Goal: Obtain resource: Obtain resource

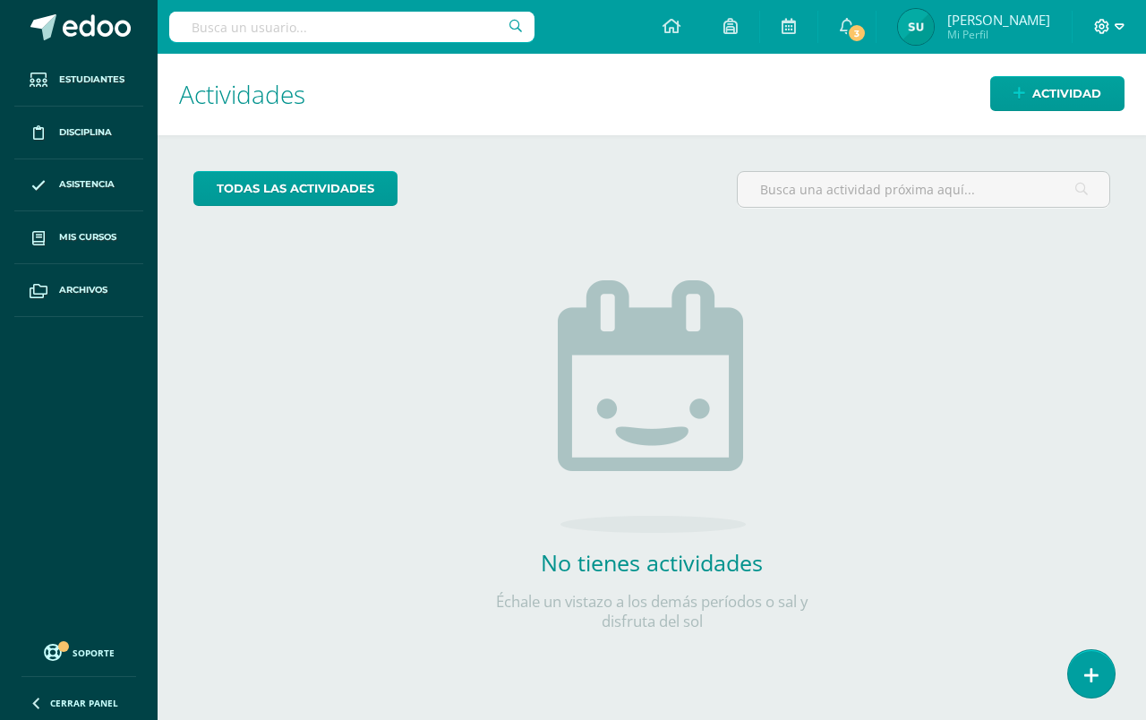
click at [1110, 29] on span at bounding box center [1109, 27] width 30 height 20
click at [1076, 120] on span "Cerrar sesión" at bounding box center [1062, 122] width 81 height 17
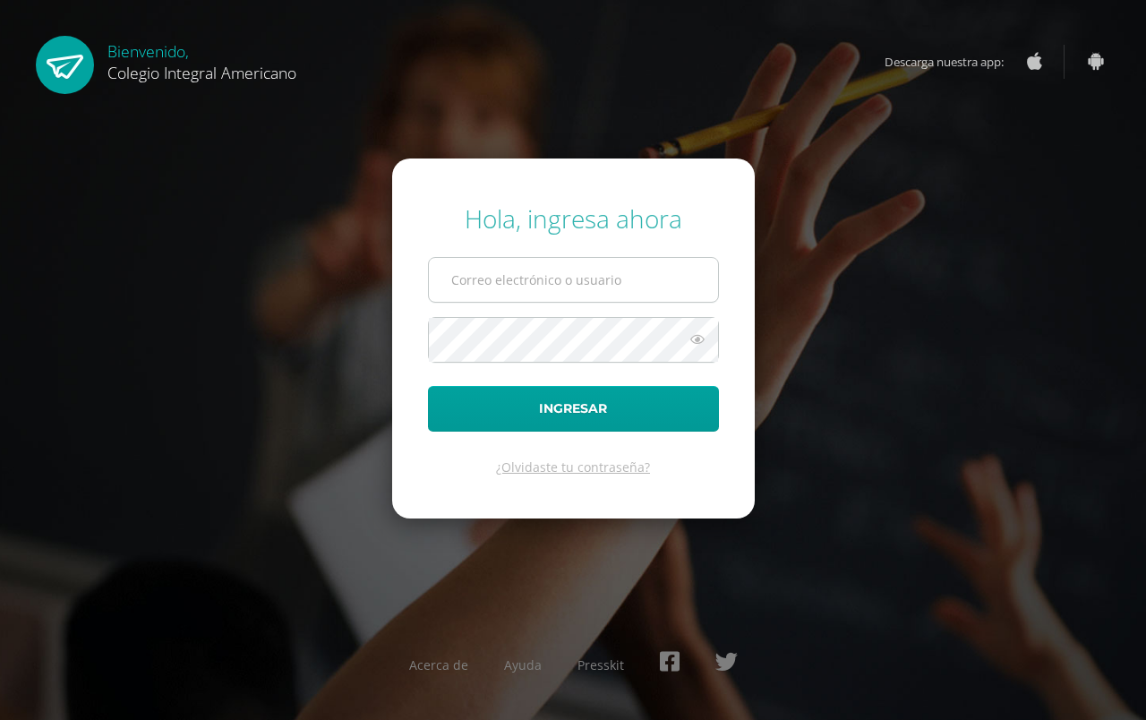
click at [498, 279] on input "text" at bounding box center [573, 280] width 289 height 44
type input "vgil@integralamericano.edu.gt"
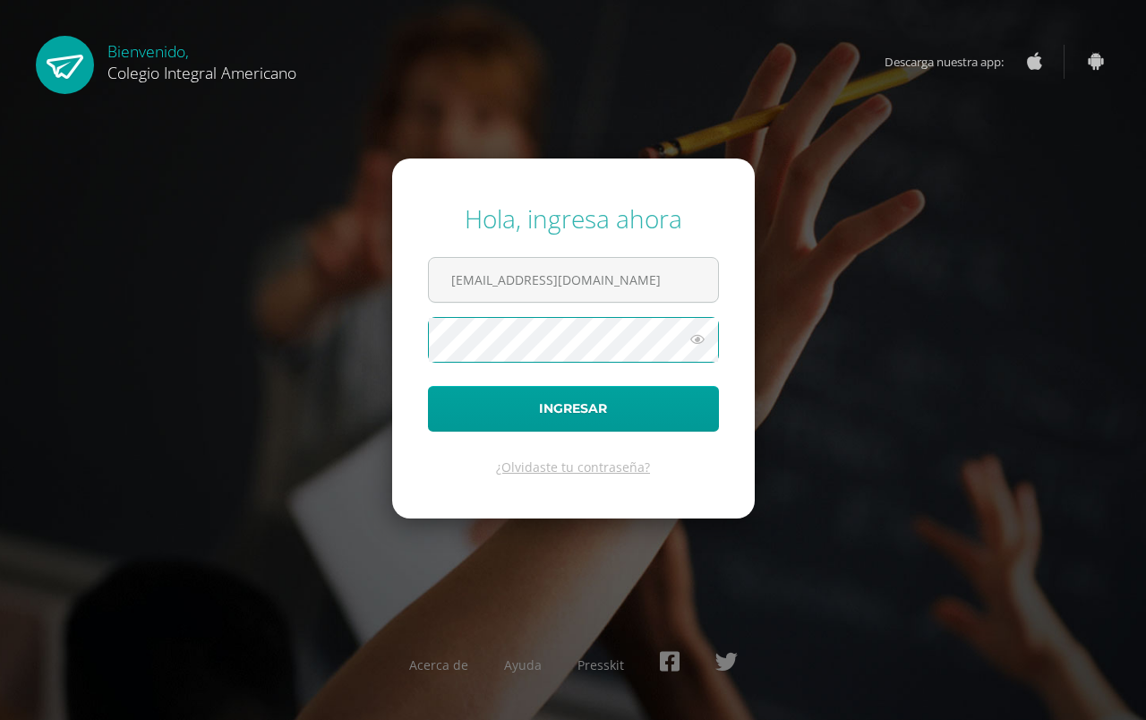
click at [428, 386] on button "Ingresar" at bounding box center [573, 409] width 291 height 46
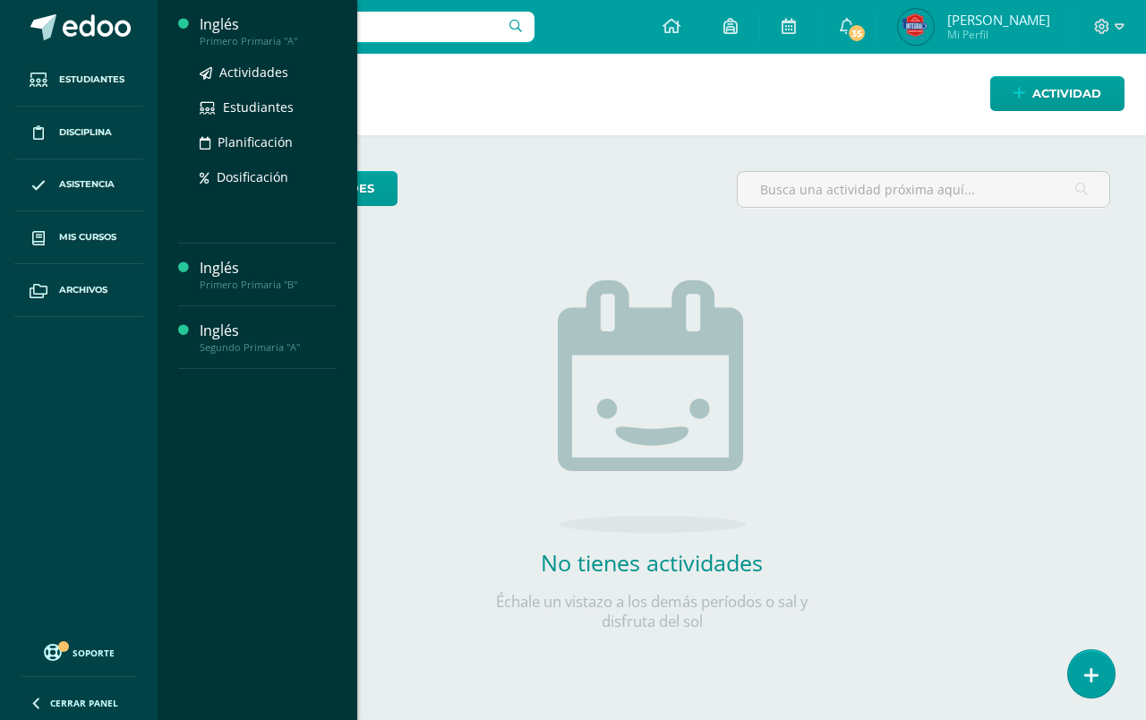
click at [217, 21] on div "Inglés" at bounding box center [268, 24] width 136 height 21
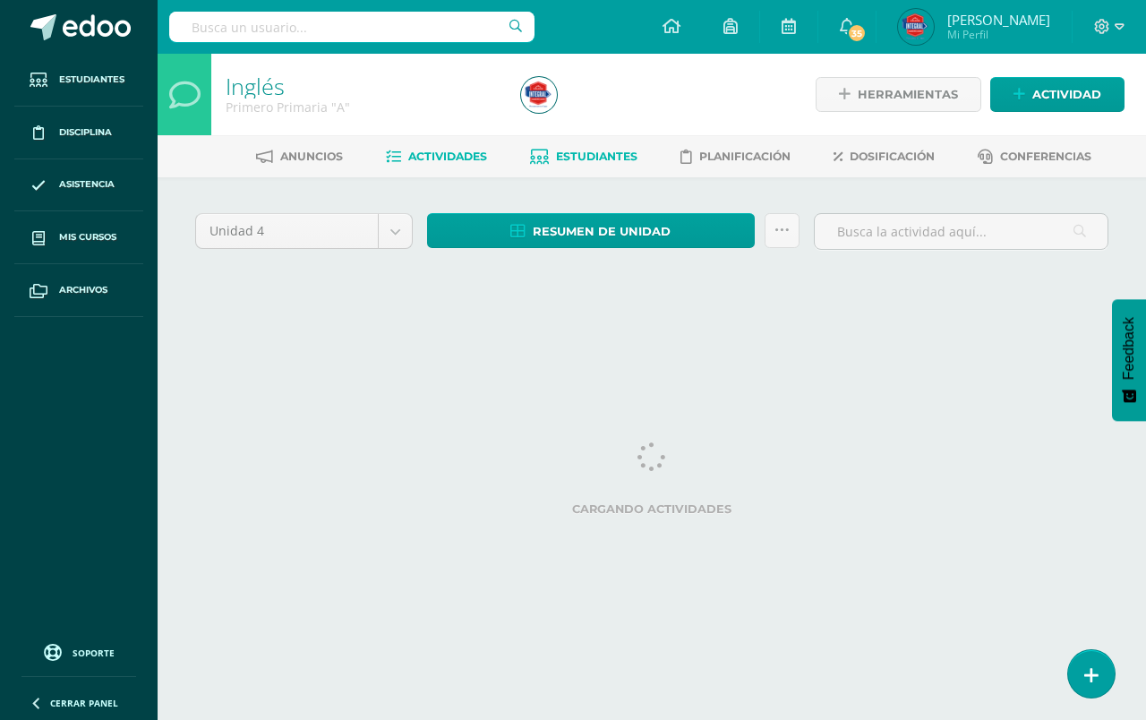
click at [606, 152] on span "Estudiantes" at bounding box center [596, 155] width 81 height 13
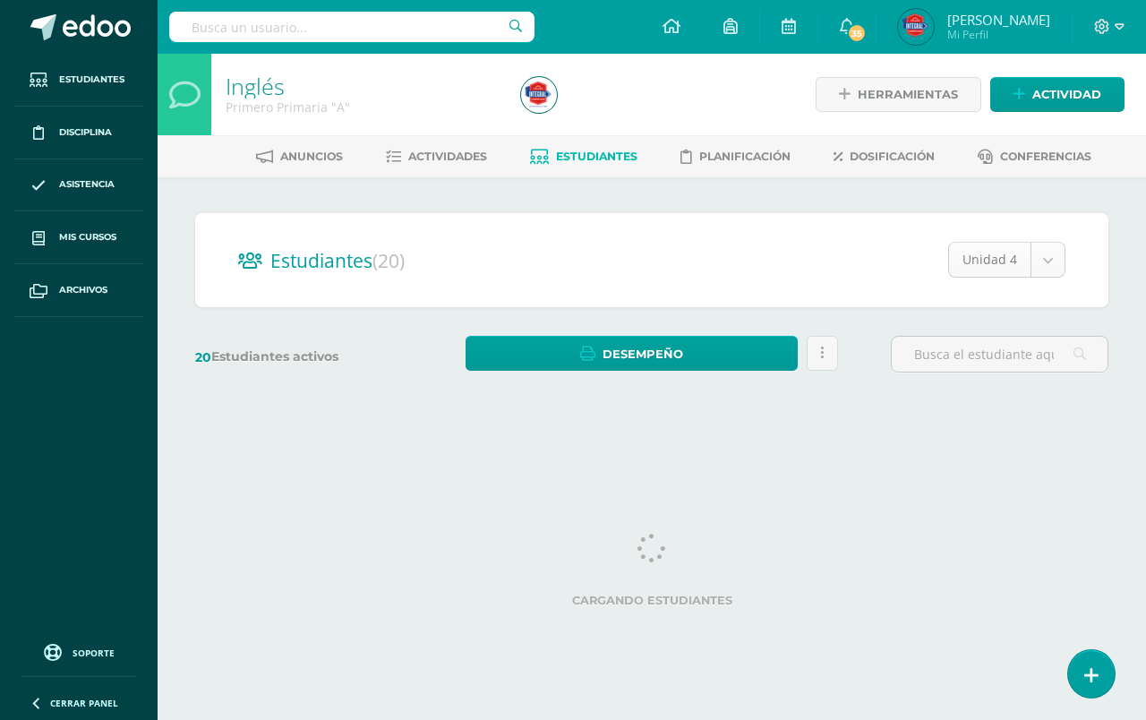
click at [1045, 264] on body "Estudiantes Disciplina Asistencia Mis cursos Archivos Soporte Ayuda Reportar un…" at bounding box center [573, 212] width 1146 height 425
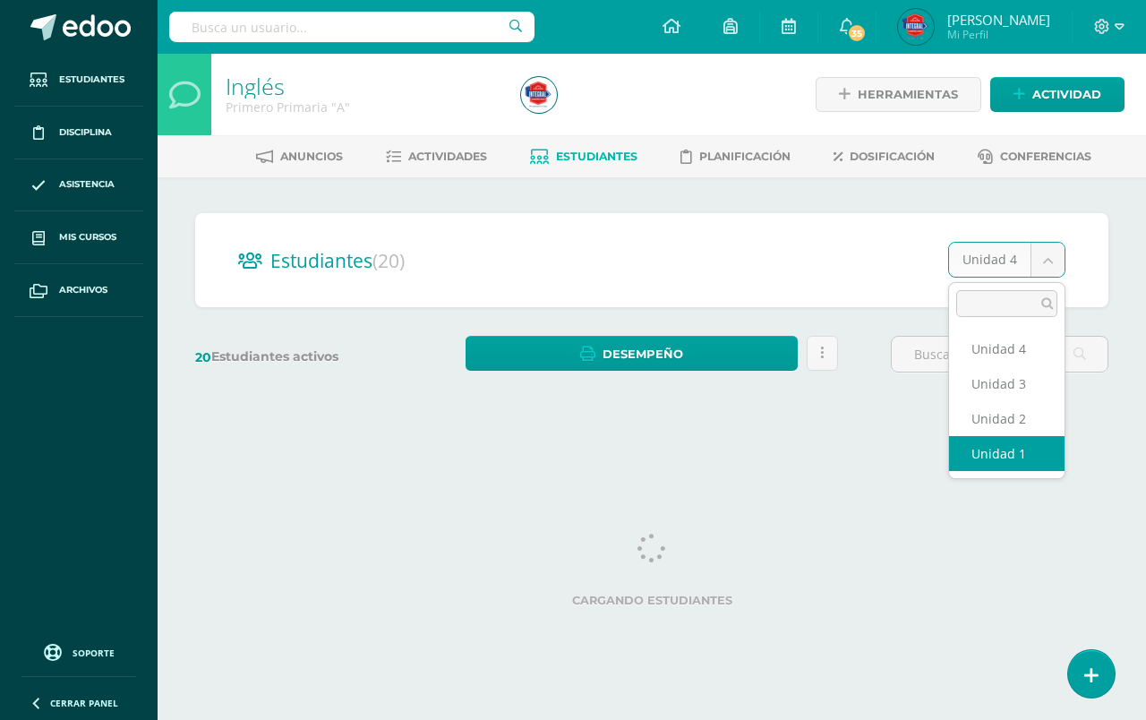
select select "/dashboard/teacher/section/4411/students/?unit=167044"
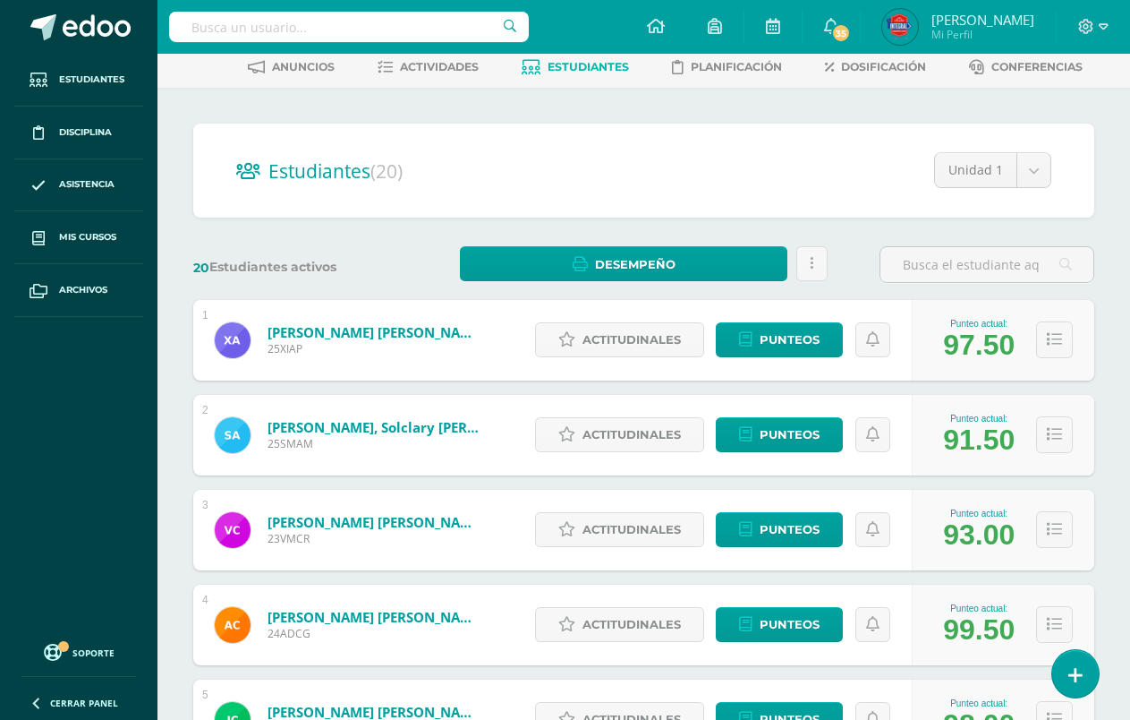
scroll to position [269, 0]
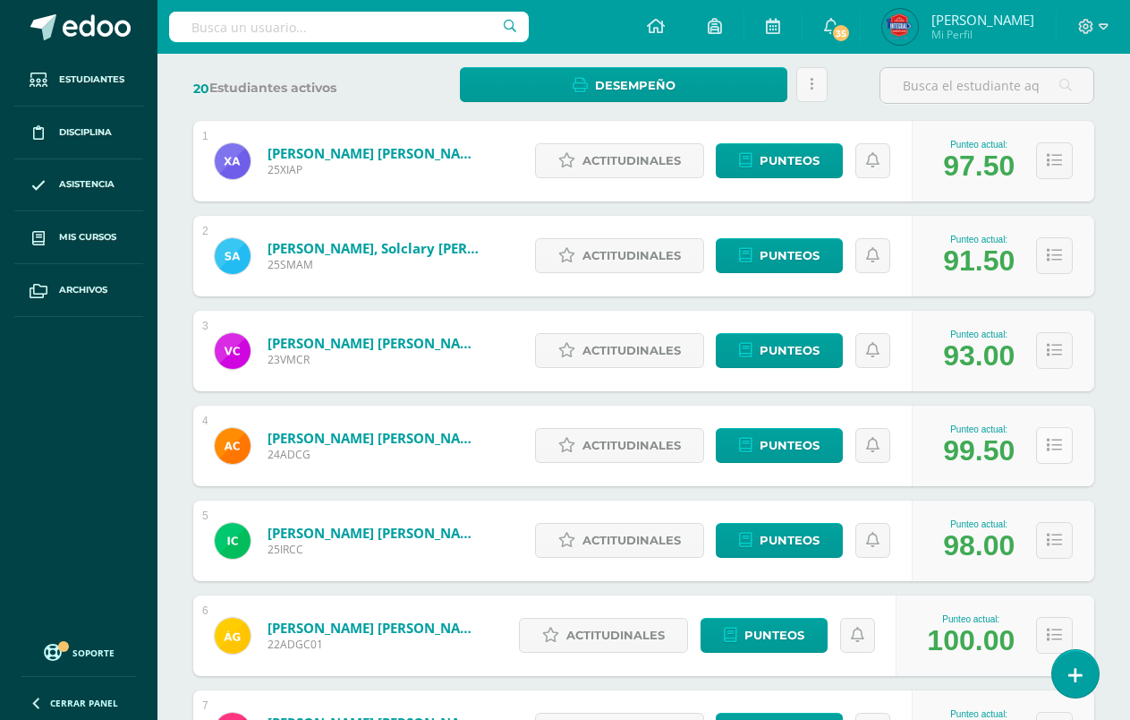
click at [1051, 447] on icon at bounding box center [1054, 445] width 15 height 15
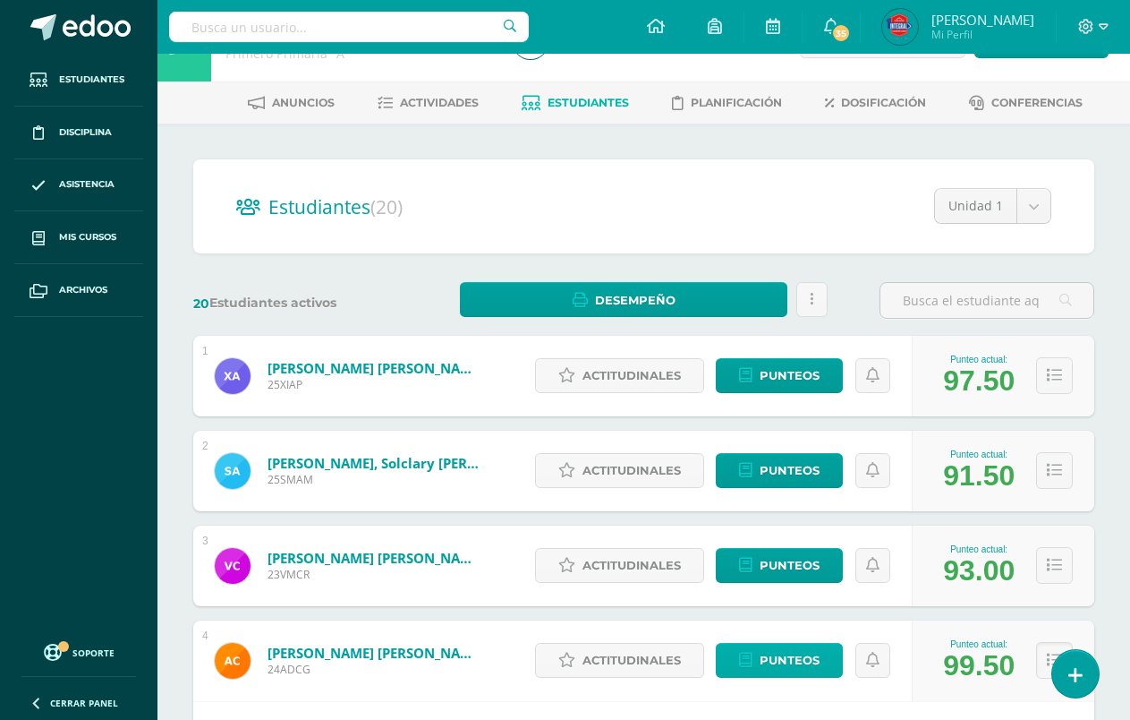
scroll to position [0, 0]
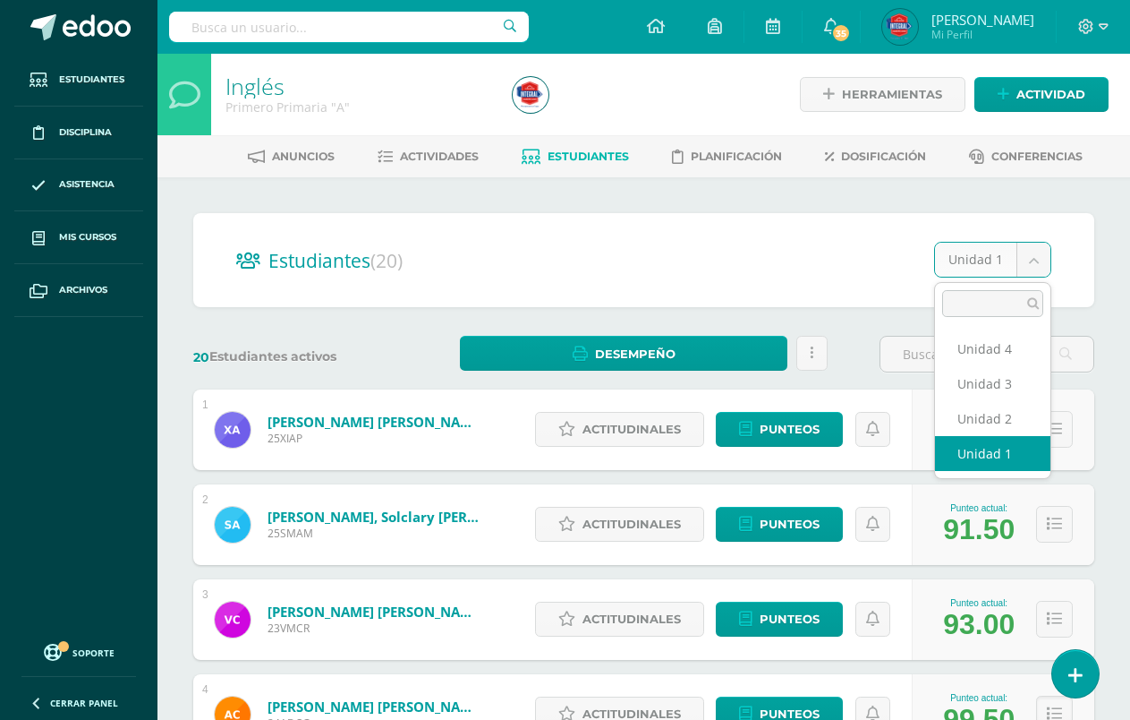
select select "/dashboard/teacher/section/4411/students/?unit=167047"
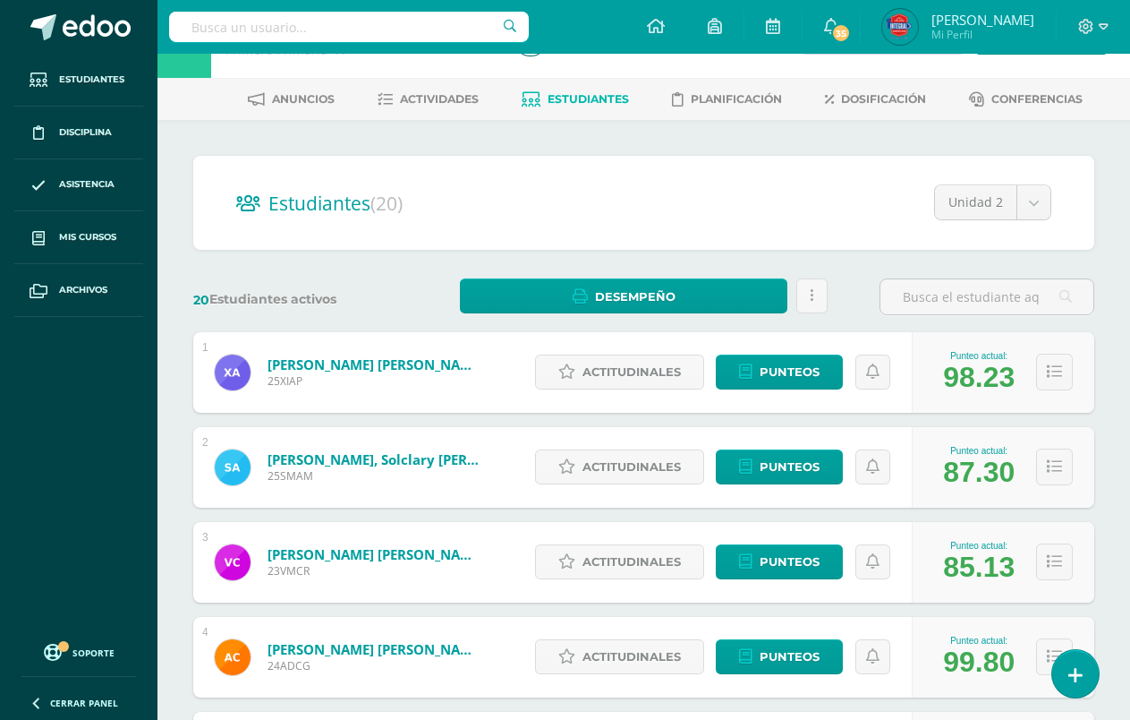
scroll to position [90, 0]
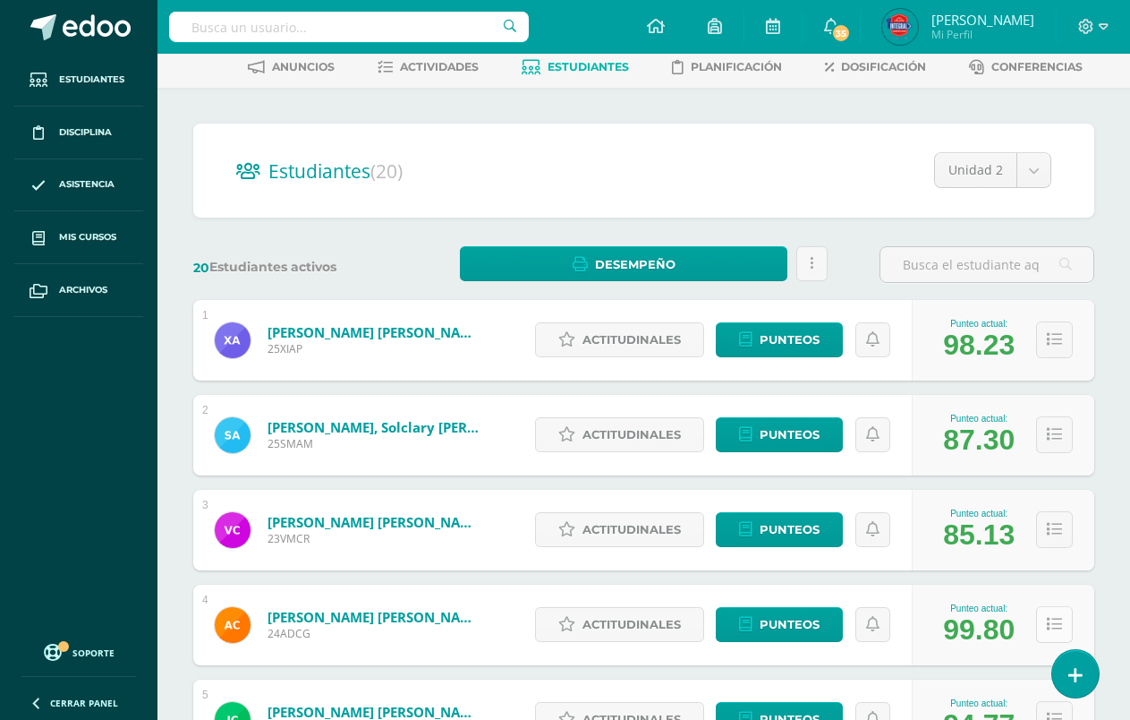
click at [1052, 617] on icon at bounding box center [1054, 624] width 15 height 15
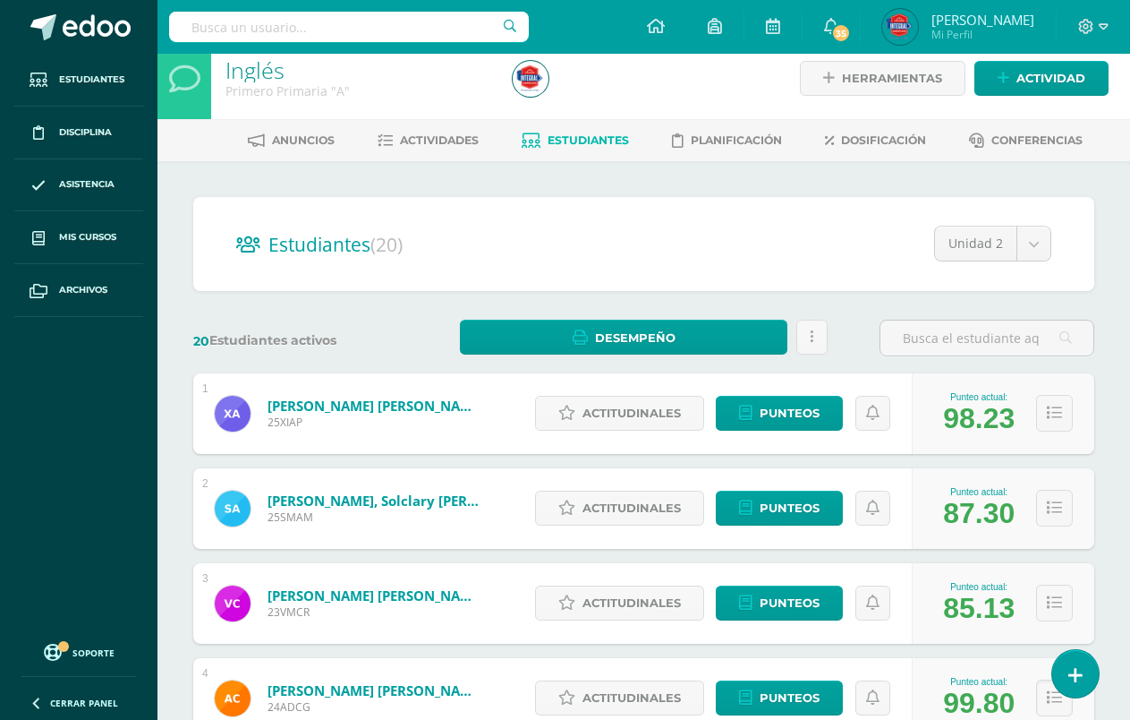
scroll to position [0, 0]
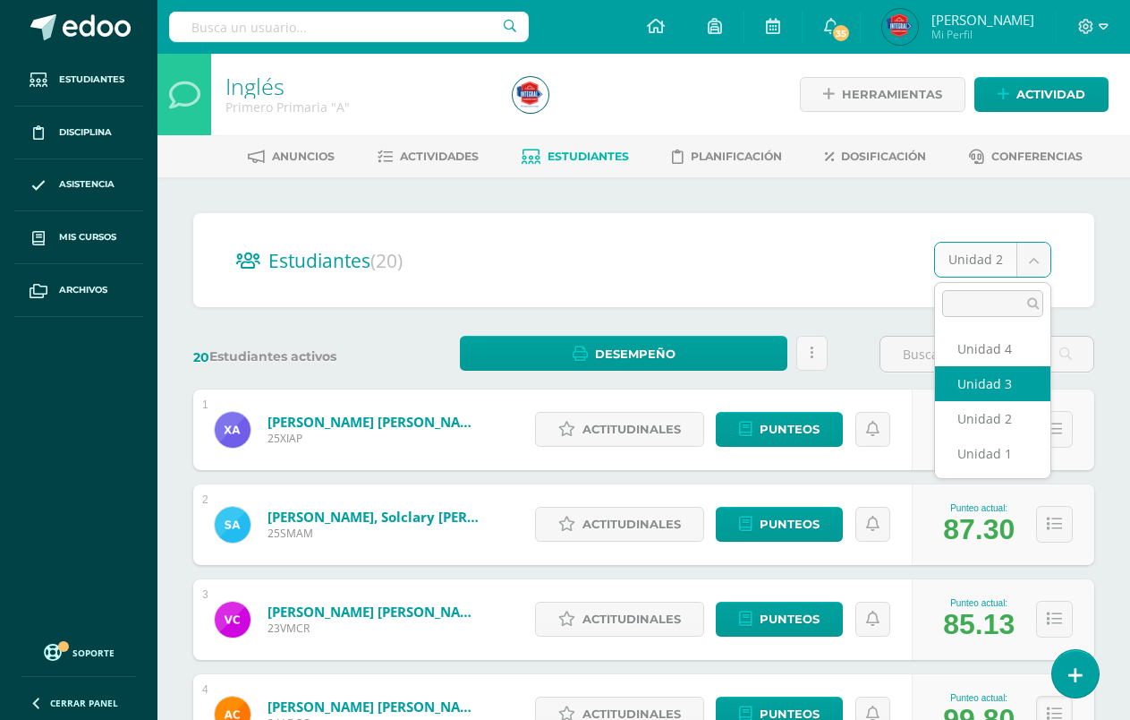
select select "/dashboard/teacher/section/4411/students/?unit=167048"
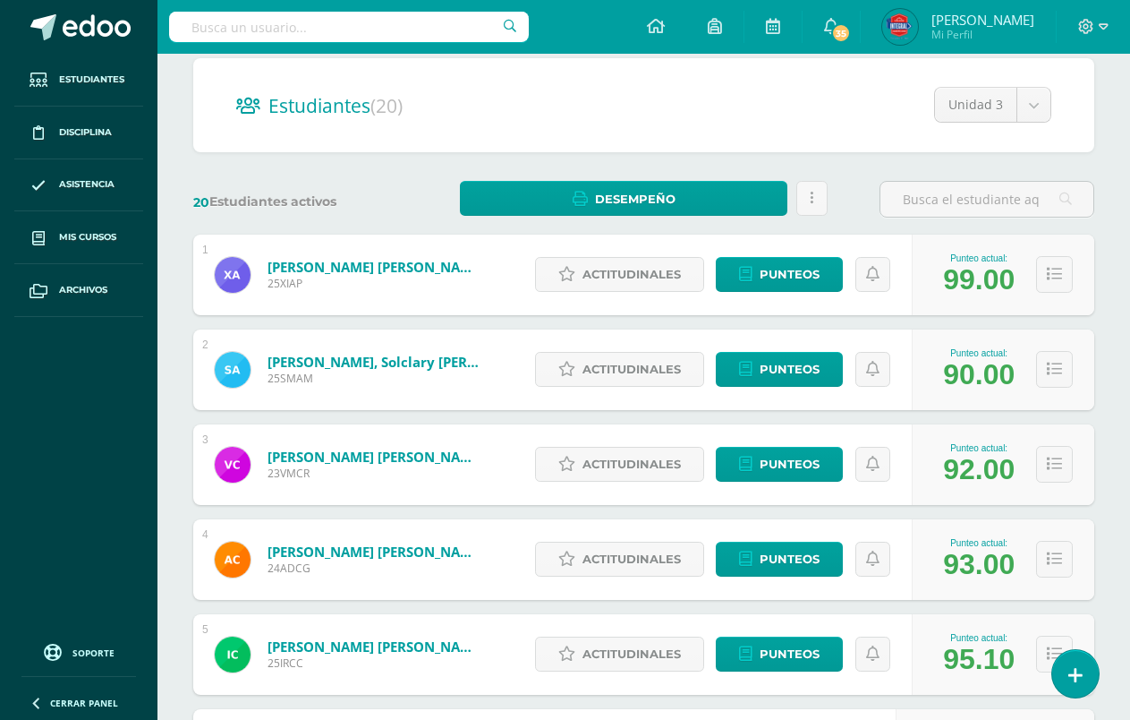
scroll to position [179, 0]
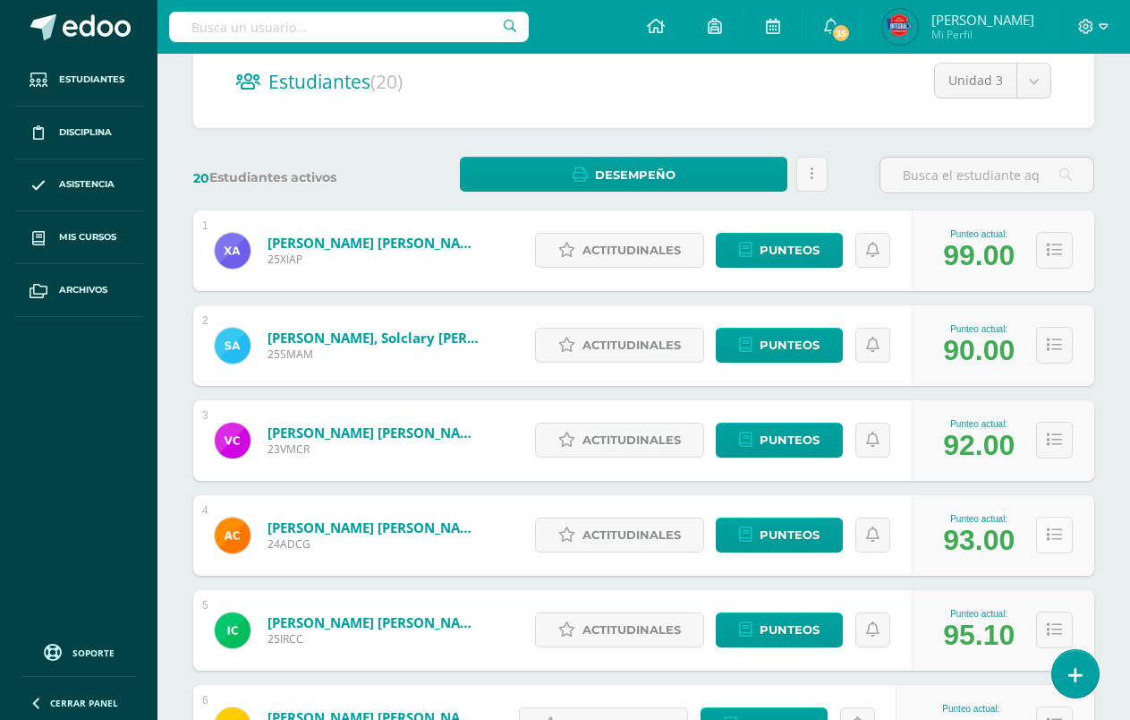
click at [1050, 539] on icon at bounding box center [1054, 534] width 15 height 15
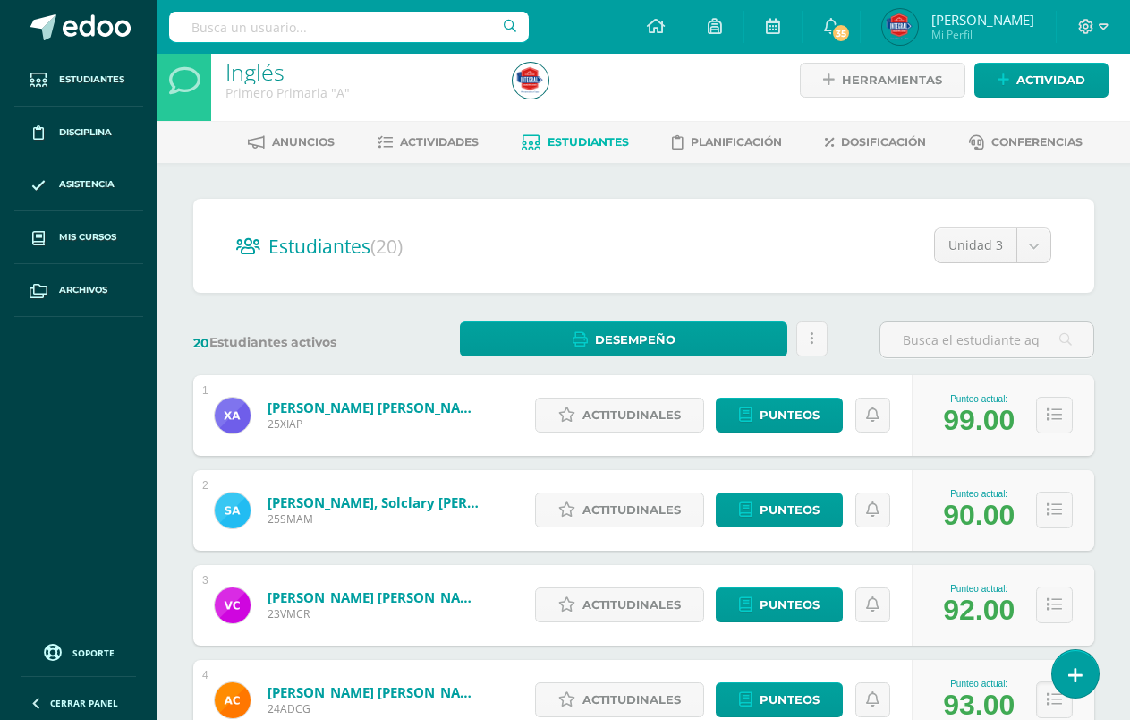
scroll to position [0, 0]
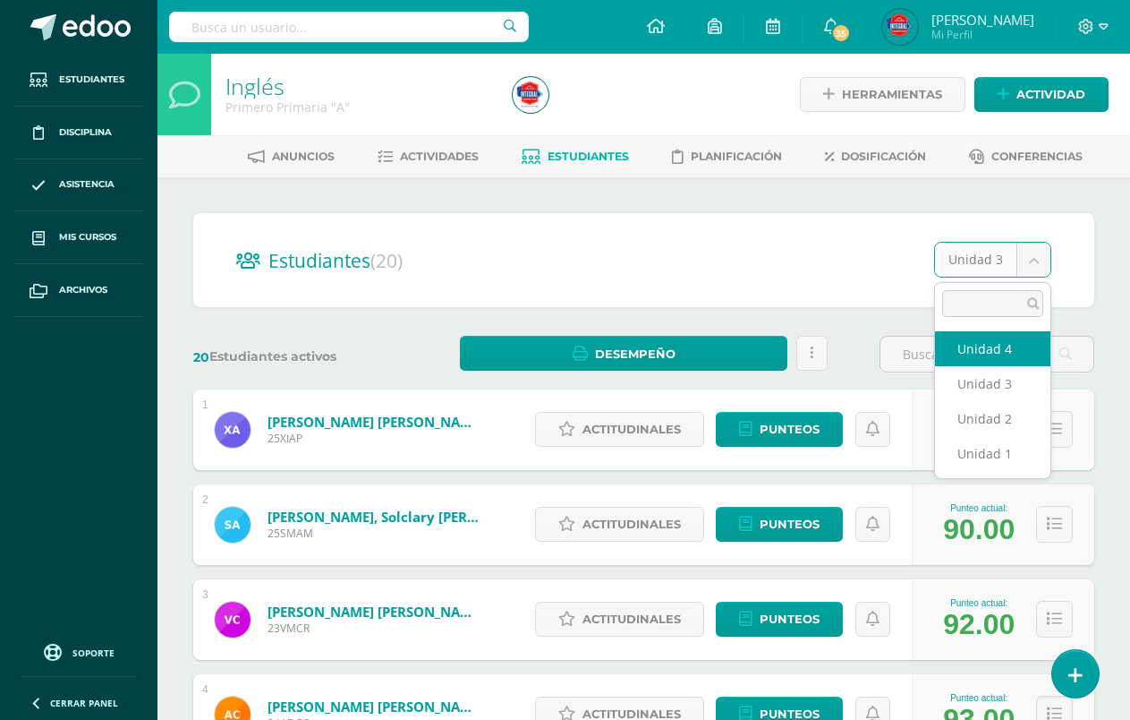
select select "/dashboard/teacher/section/4411/students/?unit=167049"
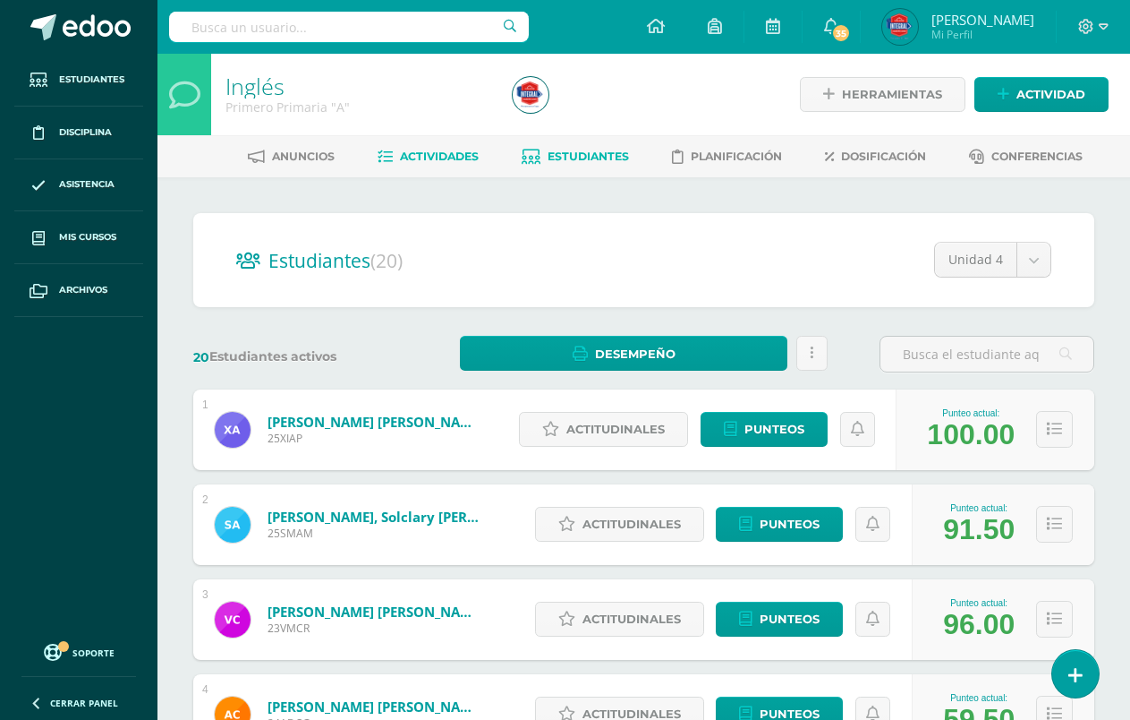
click at [448, 159] on span "Actividades" at bounding box center [439, 155] width 79 height 13
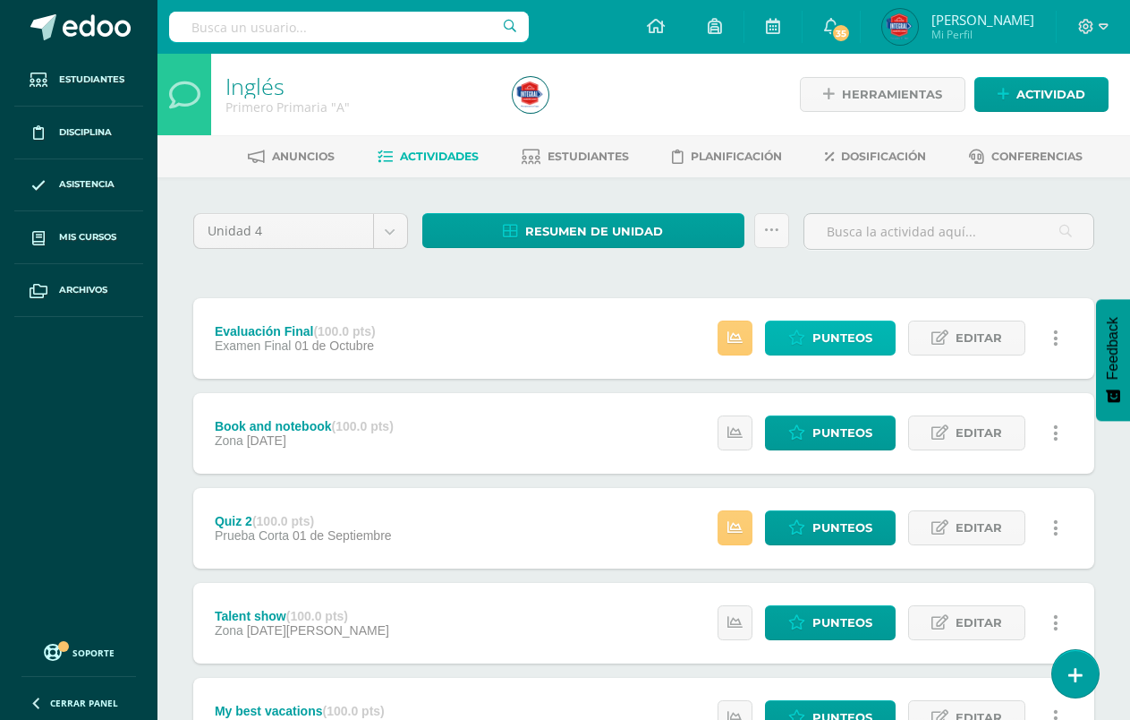
click at [841, 332] on span "Punteos" at bounding box center [843, 337] width 60 height 33
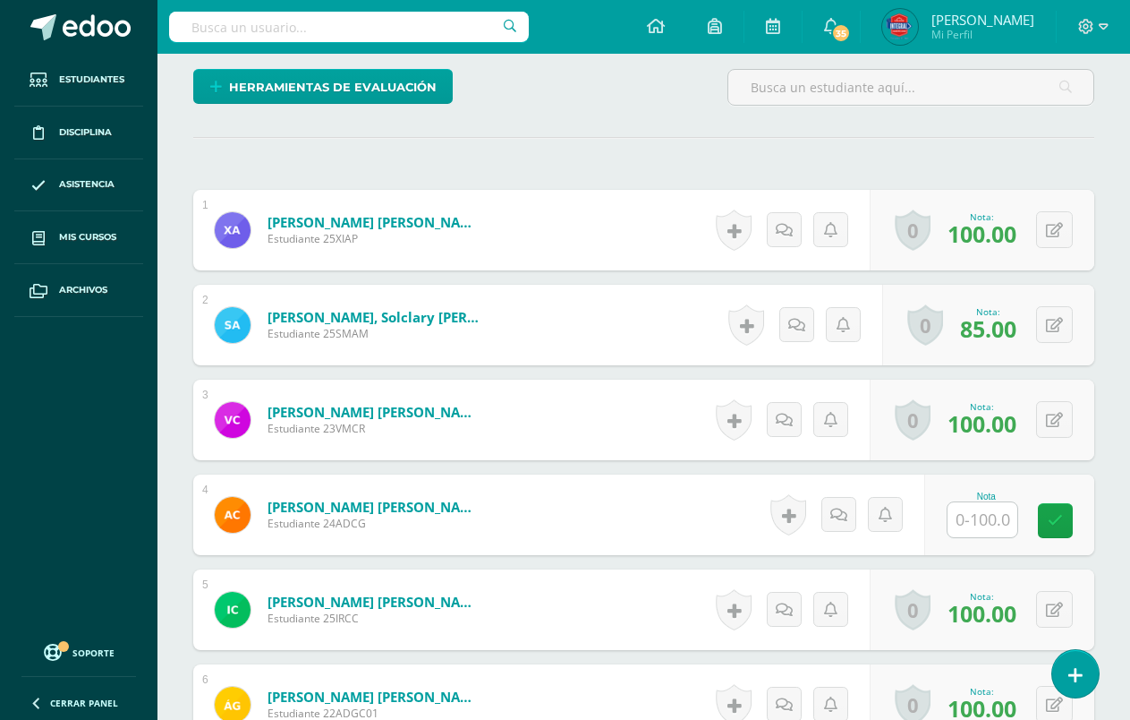
scroll to position [450, 0]
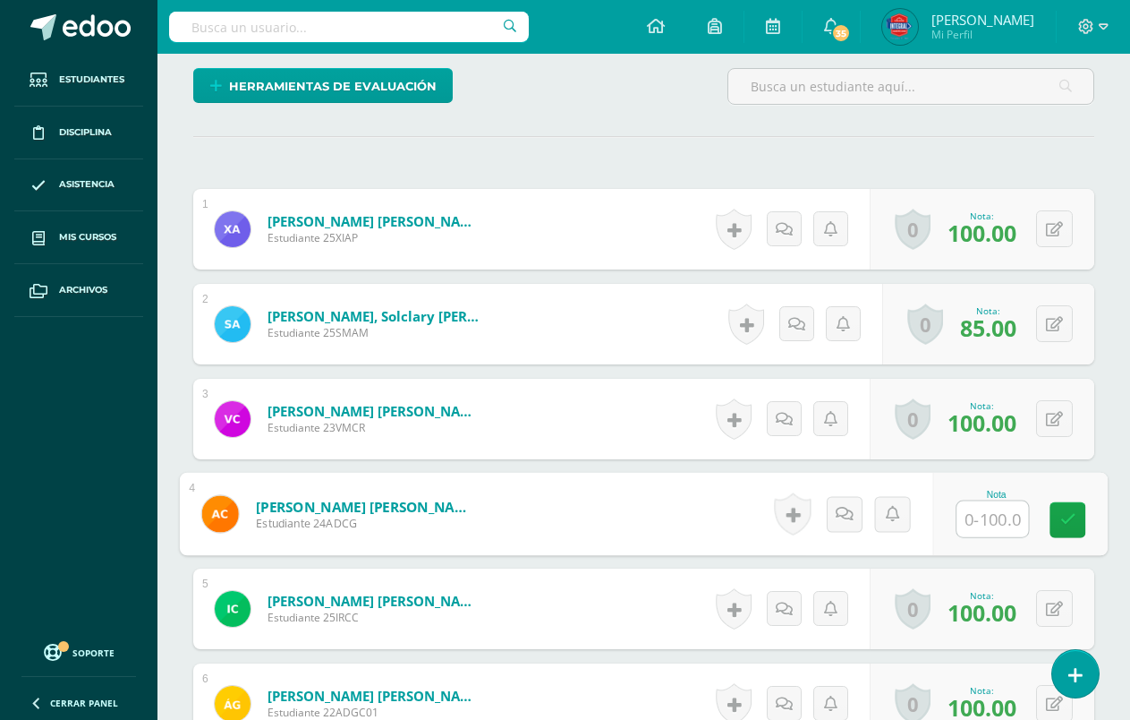
click at [980, 528] on input "text" at bounding box center [993, 519] width 72 height 36
type input "97"
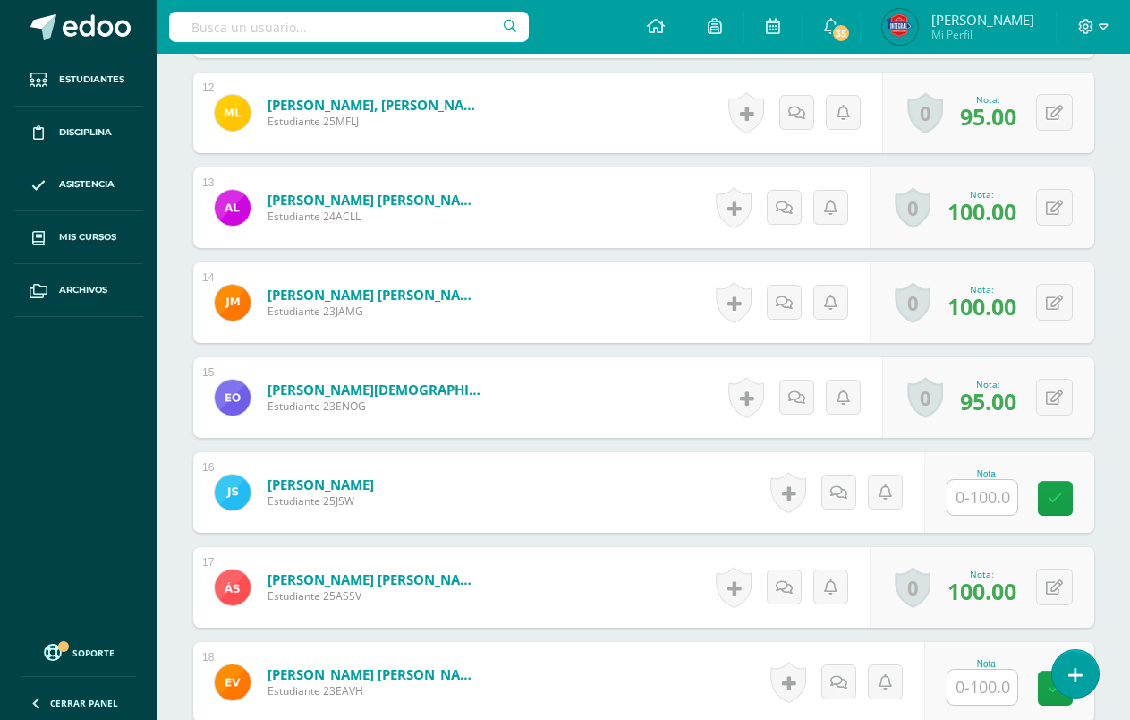
scroll to position [1703, 0]
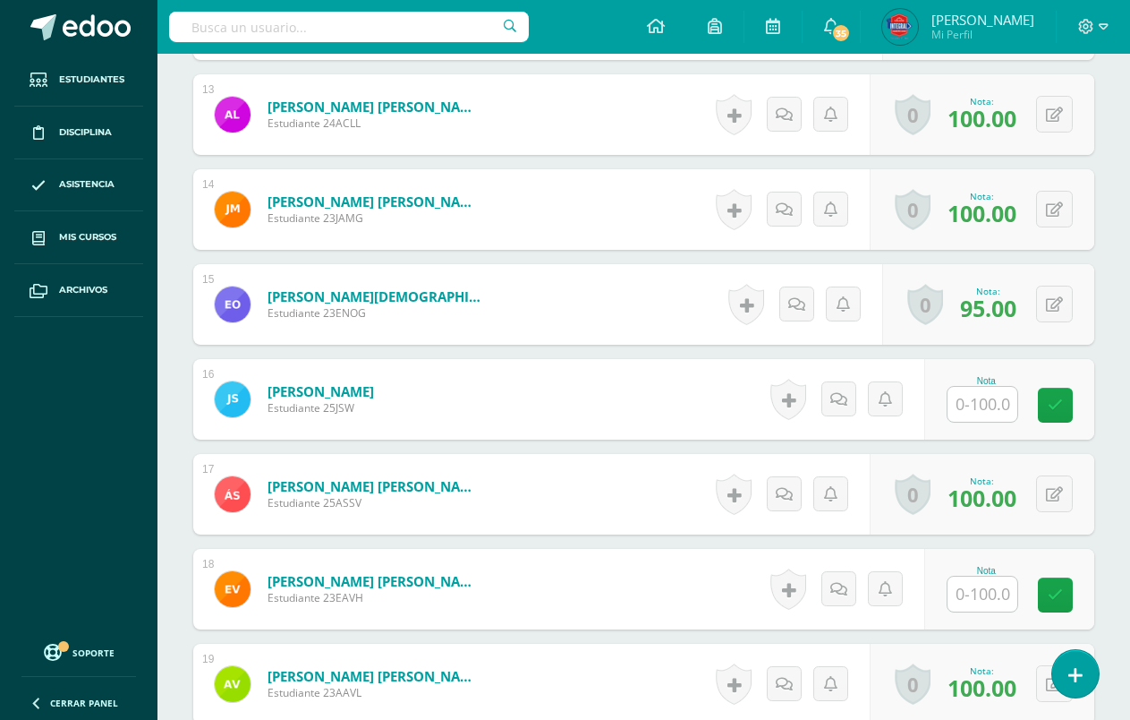
click at [998, 405] on input "text" at bounding box center [983, 404] width 70 height 35
type input "100"
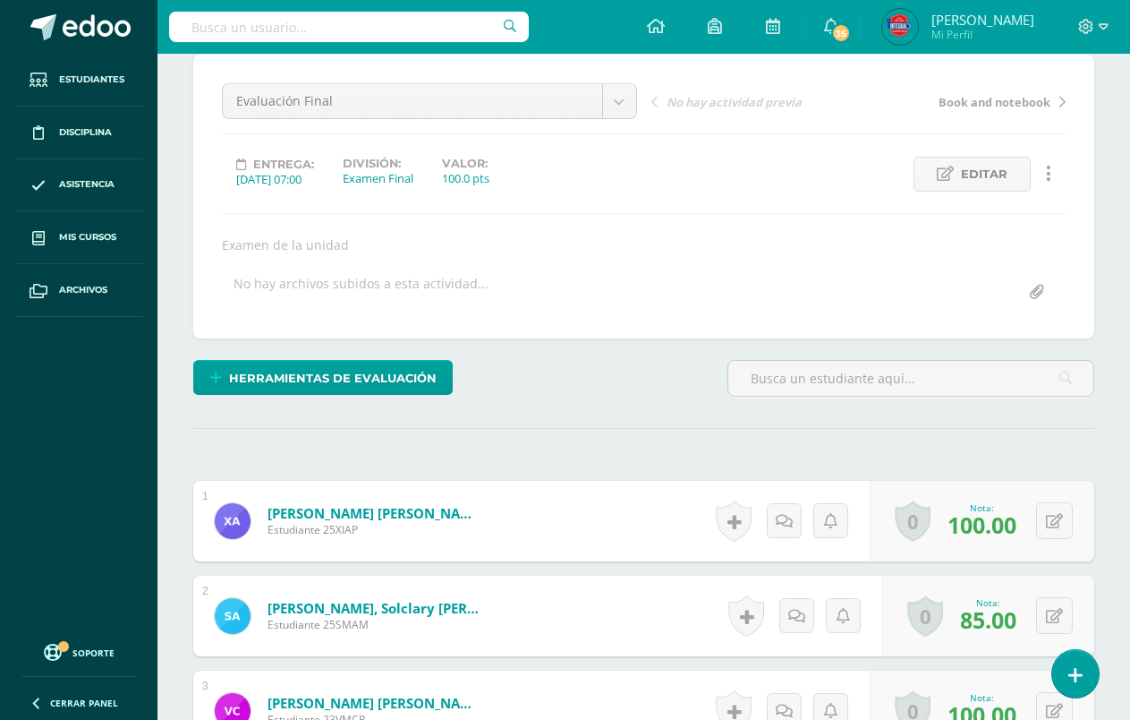
scroll to position [0, 0]
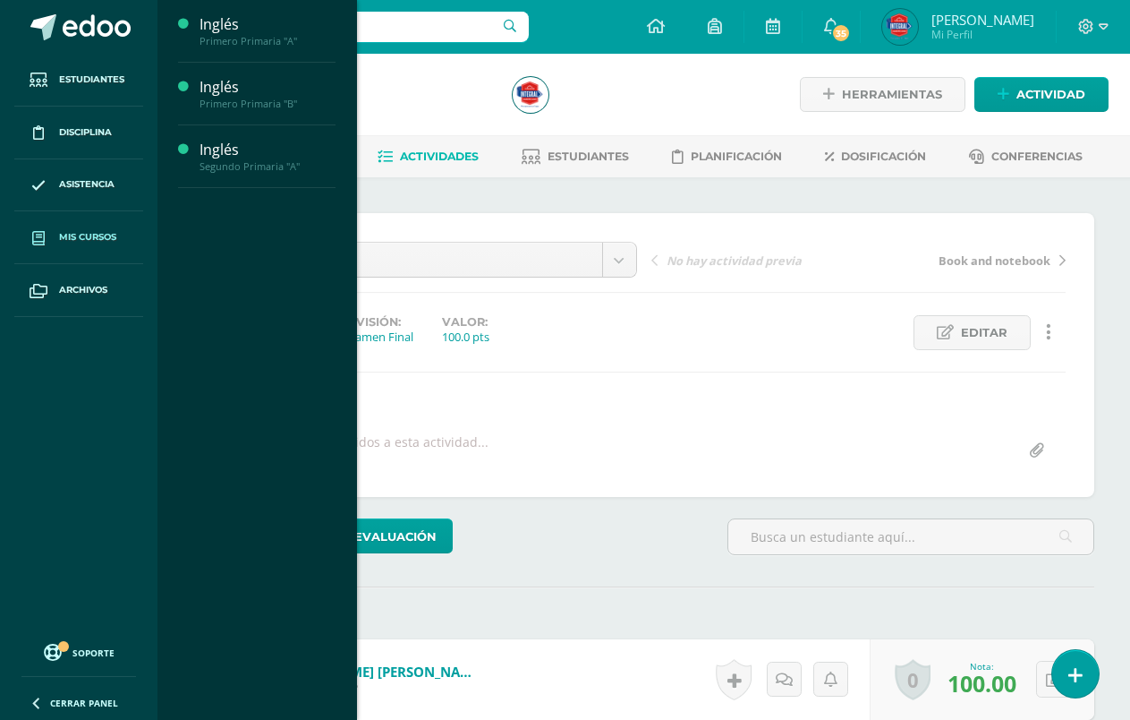
click at [85, 231] on span "Mis cursos" at bounding box center [87, 237] width 57 height 14
click at [224, 86] on div "Inglés" at bounding box center [268, 87] width 136 height 21
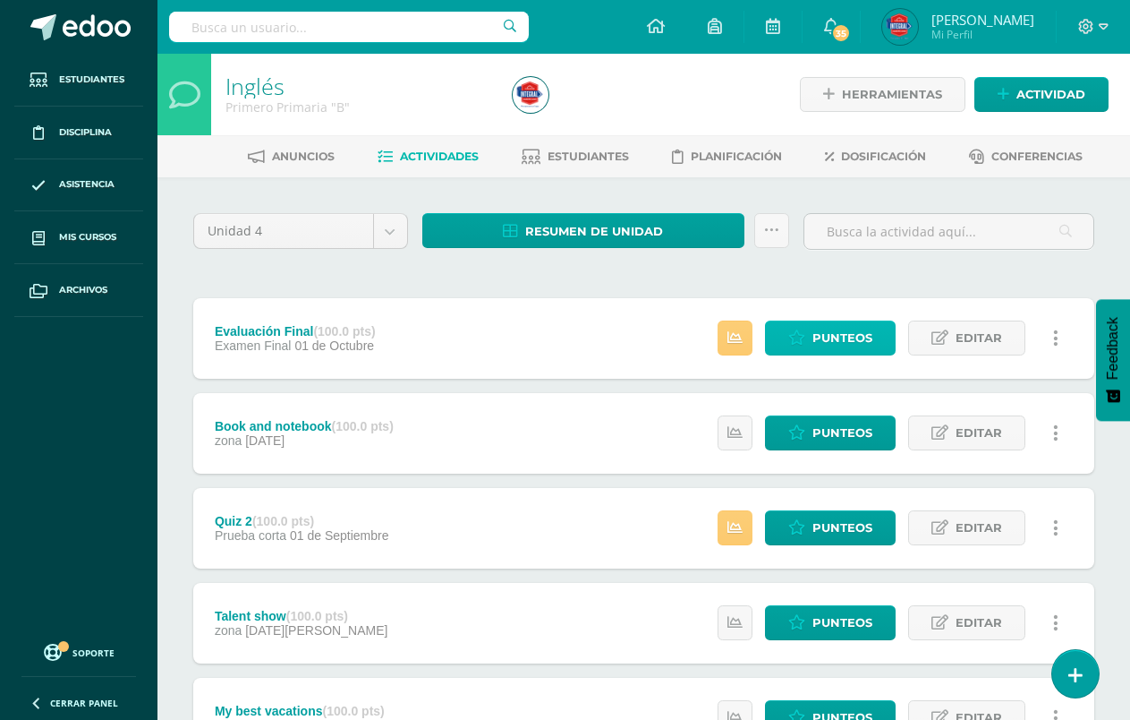
click at [790, 337] on icon at bounding box center [797, 337] width 17 height 15
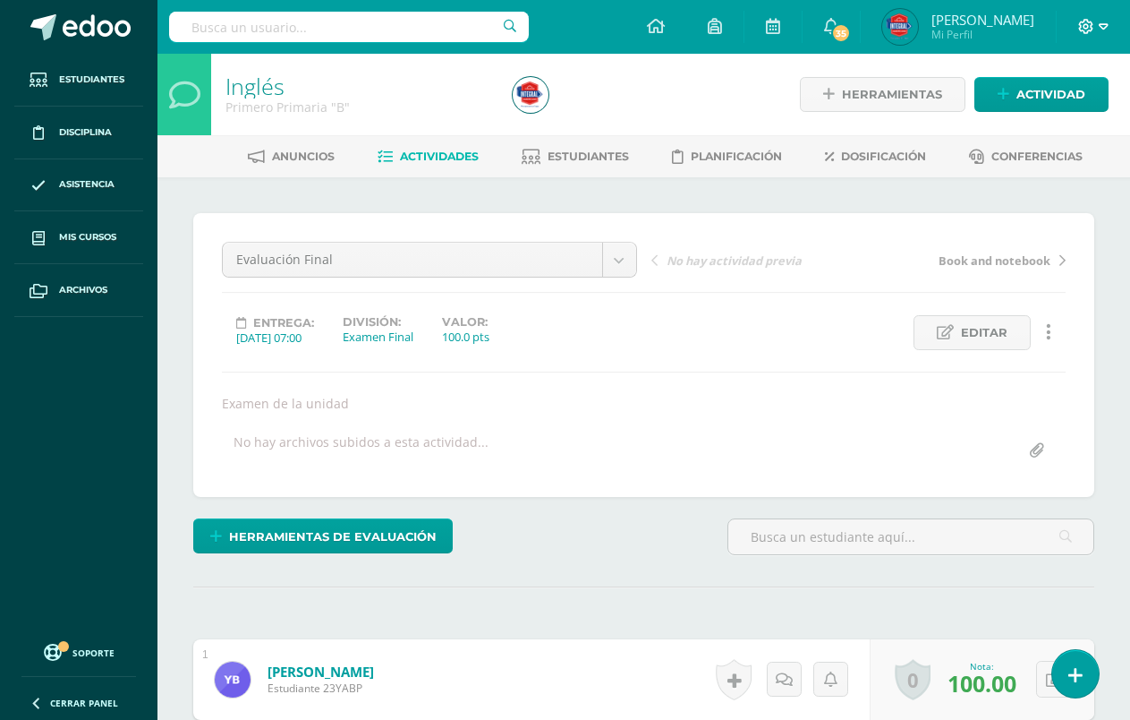
click at [1102, 32] on icon at bounding box center [1104, 27] width 10 height 16
click at [1052, 119] on span "Cerrar sesión" at bounding box center [1047, 122] width 81 height 17
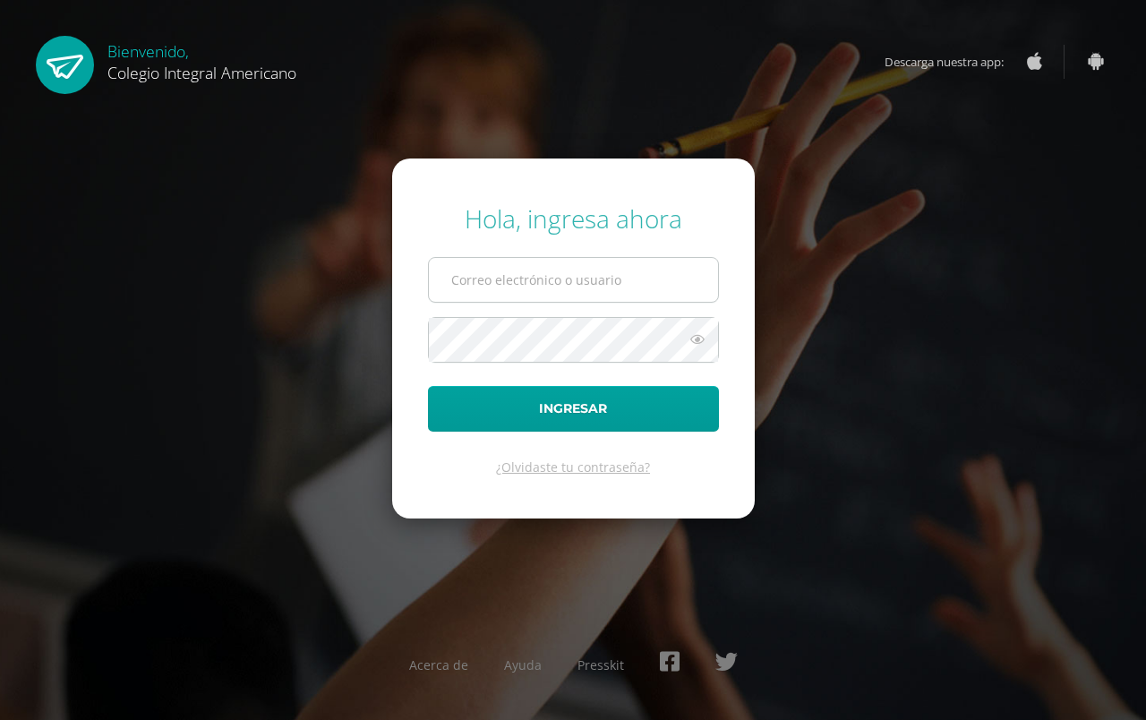
click at [499, 279] on input "text" at bounding box center [573, 280] width 289 height 44
type input "sulopez@integralamerincano.edu.gt"
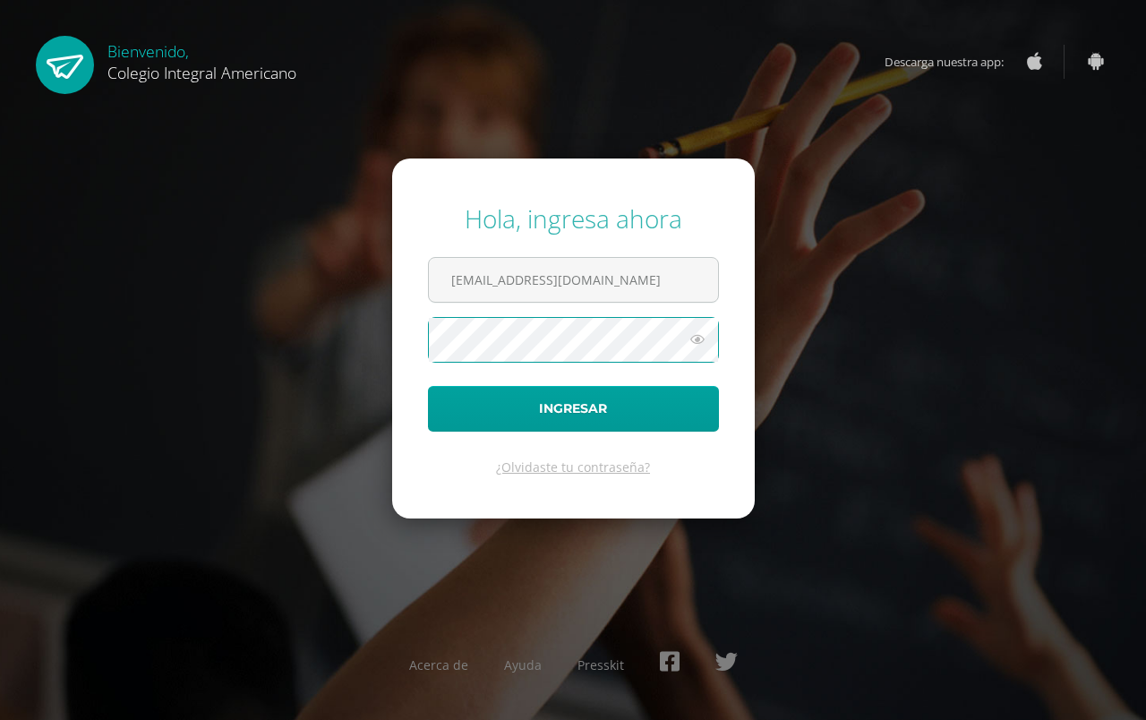
click at [428, 386] on button "Ingresar" at bounding box center [573, 409] width 291 height 46
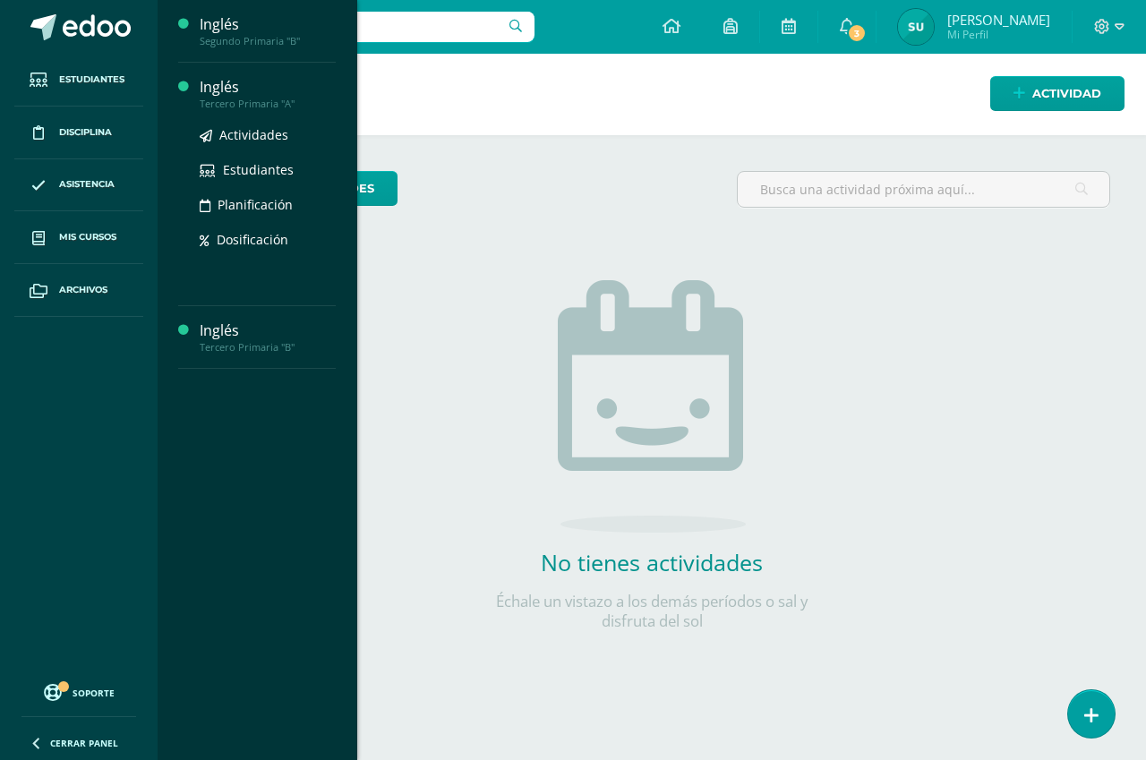
click at [227, 86] on div "Inglés" at bounding box center [268, 87] width 136 height 21
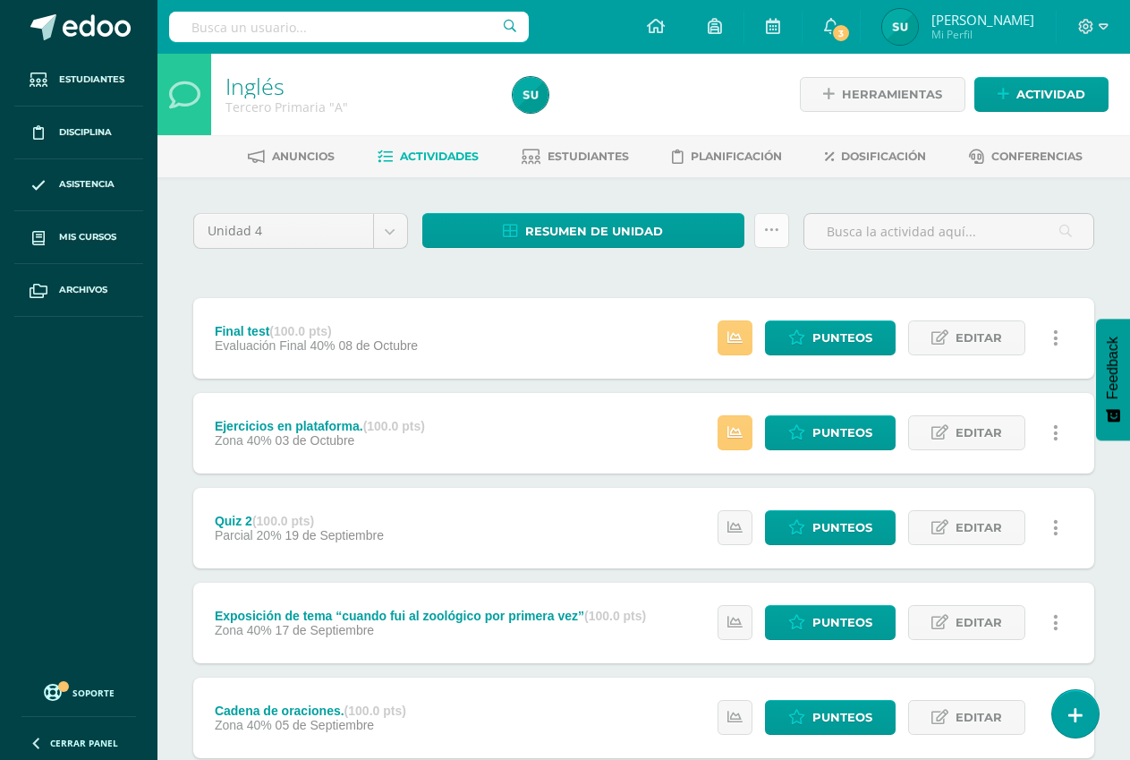
click at [780, 239] on link at bounding box center [772, 230] width 35 height 35
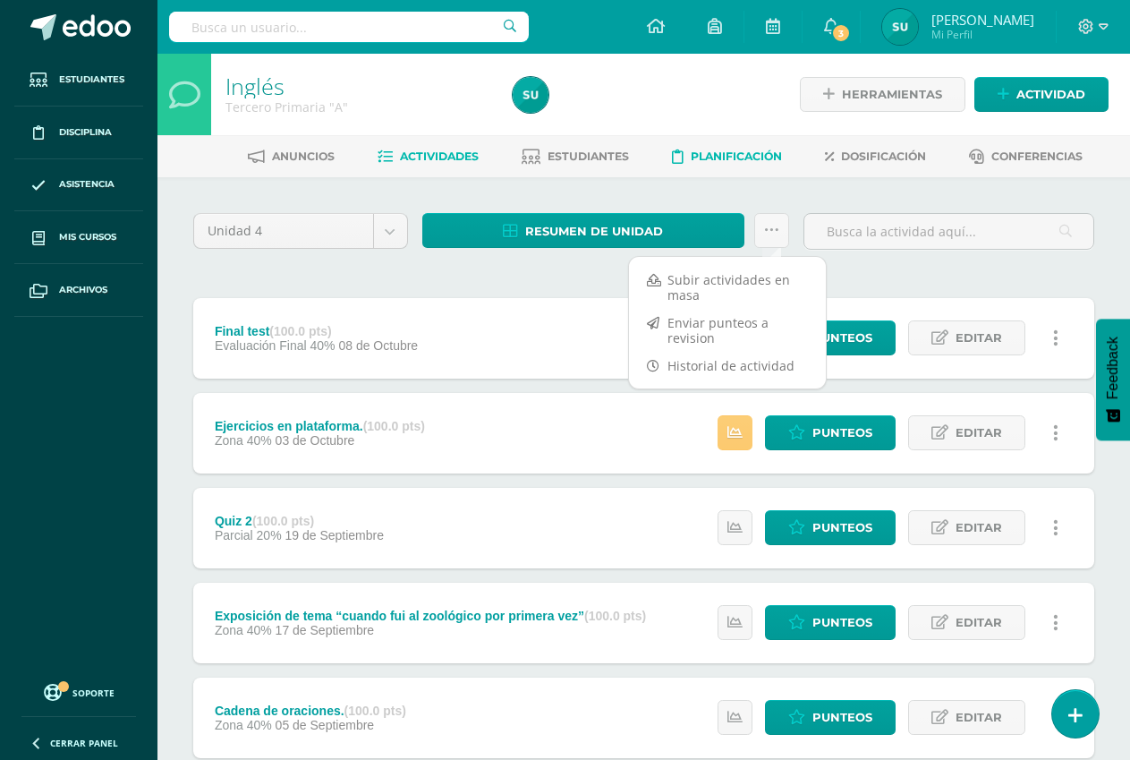
click at [733, 158] on span "Planificación" at bounding box center [736, 155] width 91 height 13
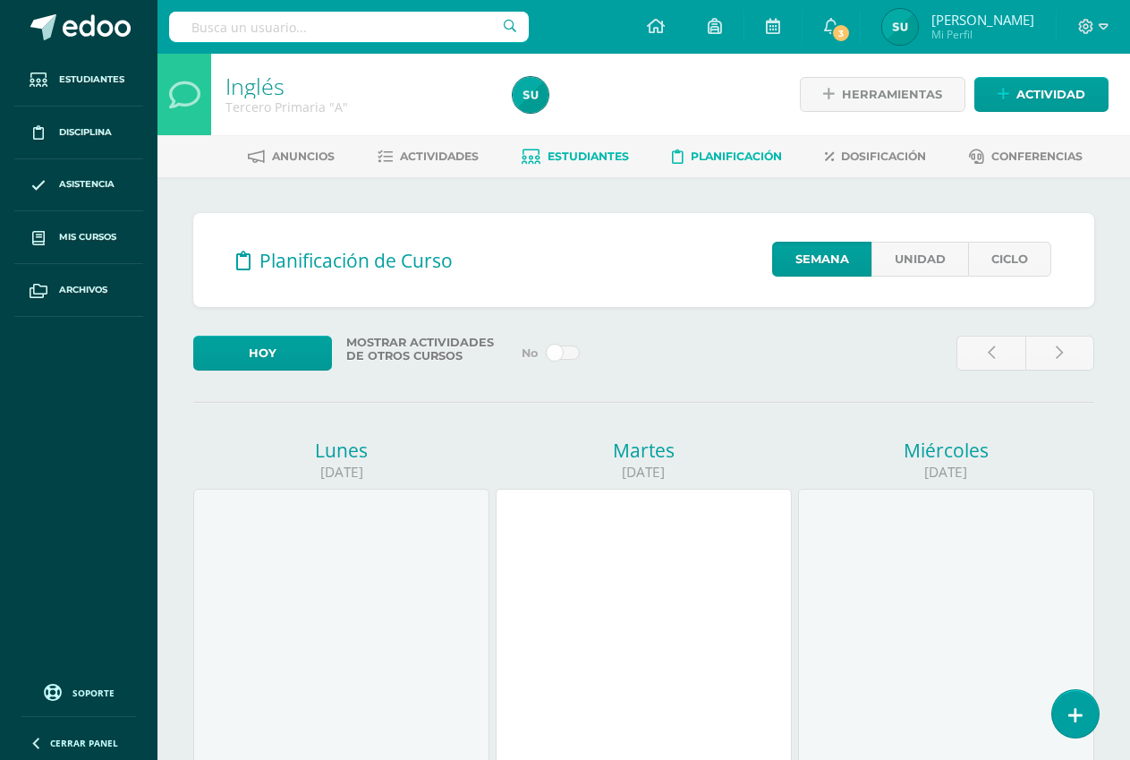
click at [565, 154] on span "Estudiantes" at bounding box center [588, 155] width 81 height 13
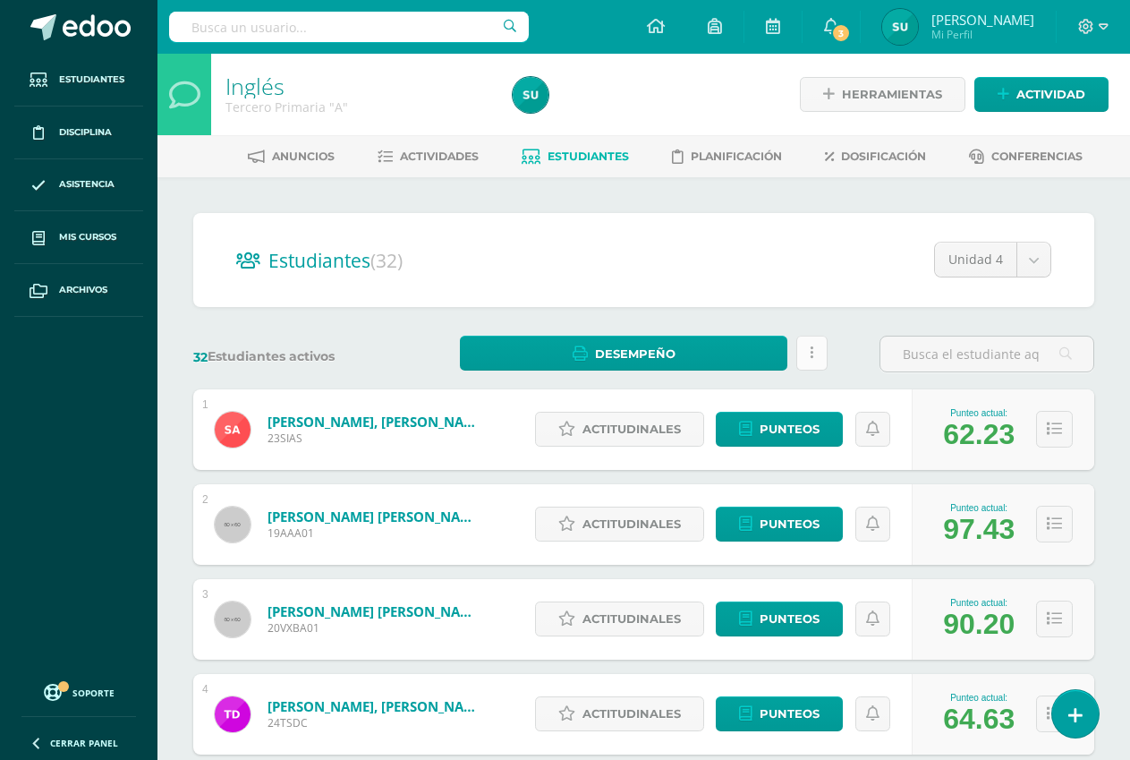
click at [818, 352] on link at bounding box center [812, 353] width 31 height 35
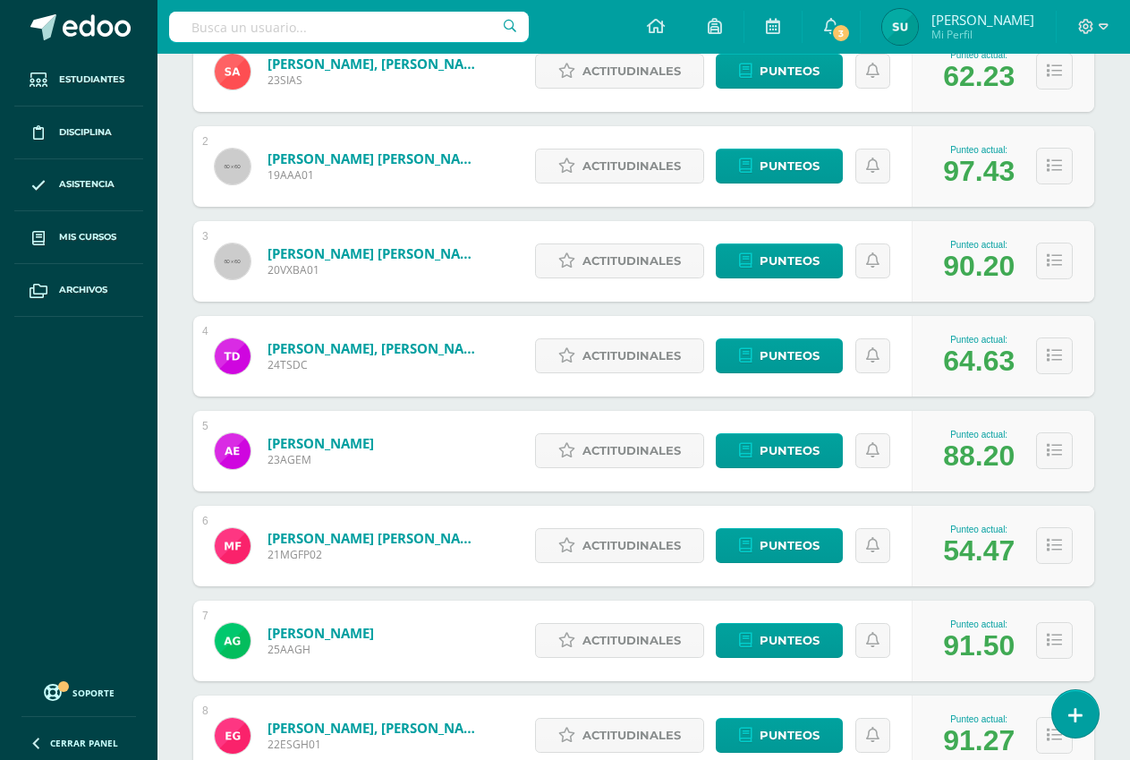
scroll to position [448, 0]
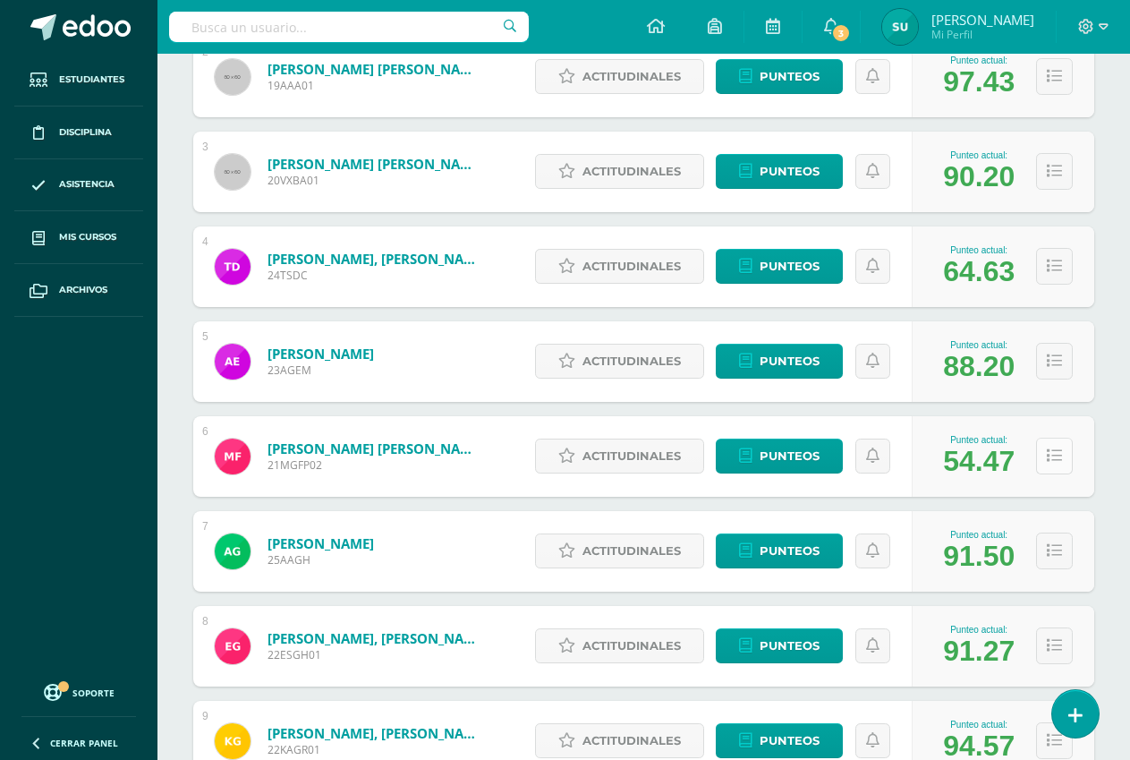
click at [1050, 465] on button at bounding box center [1054, 456] width 37 height 37
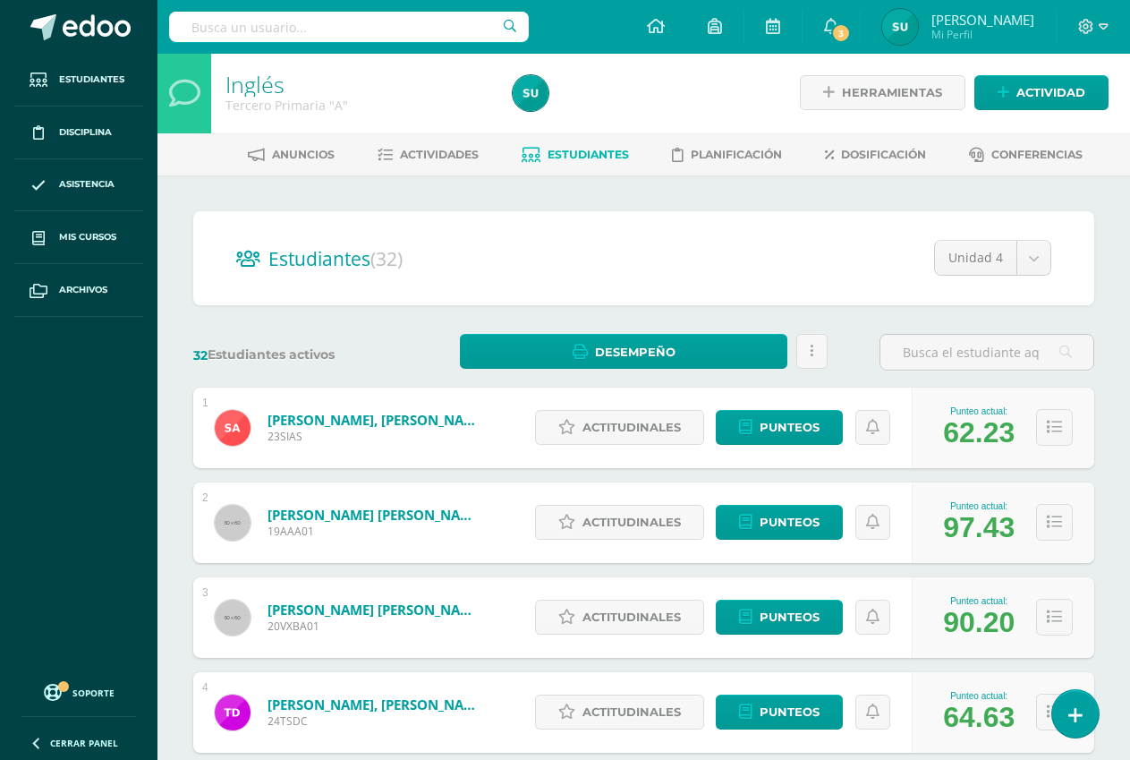
scroll to position [0, 0]
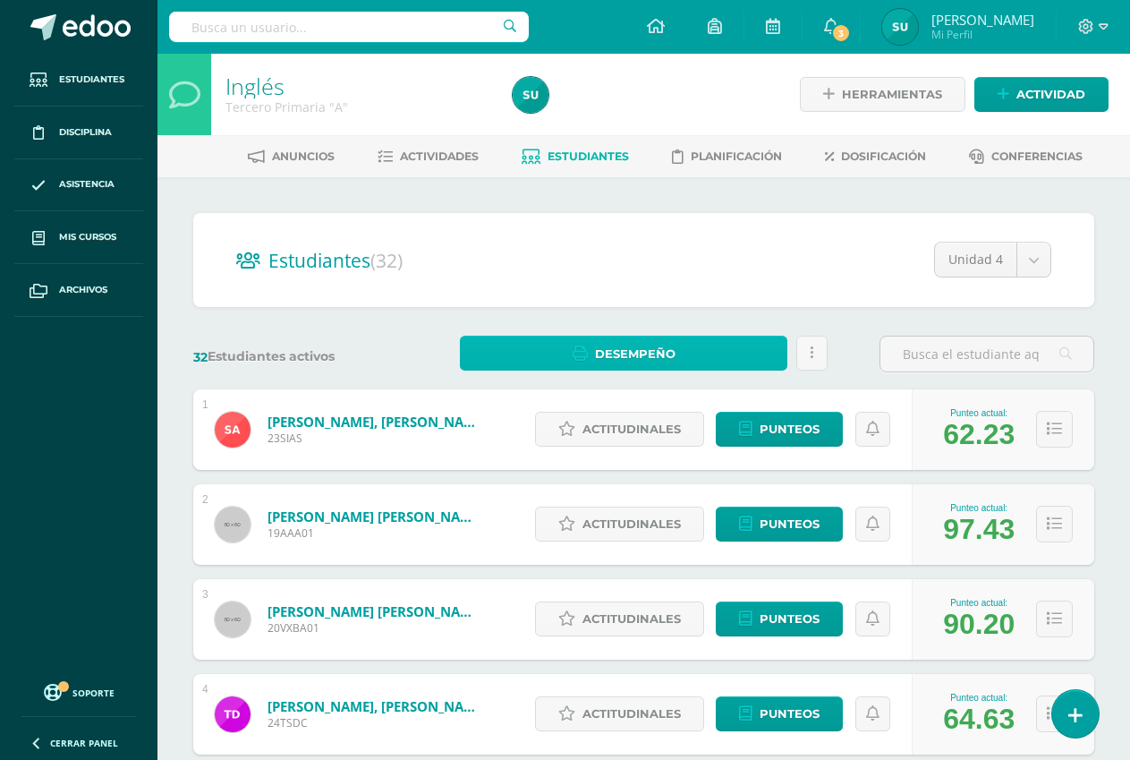
click at [627, 355] on span "Desempeño" at bounding box center [635, 353] width 81 height 33
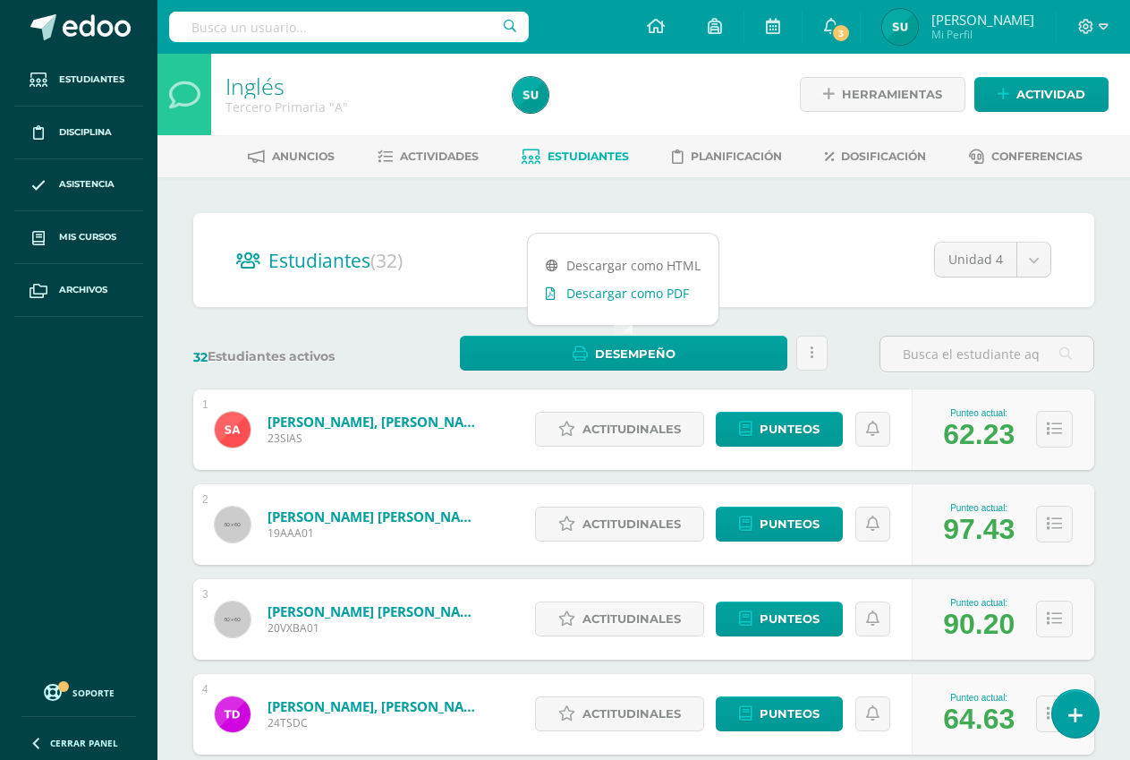
click at [618, 293] on link "Descargar como PDF" at bounding box center [623, 293] width 191 height 28
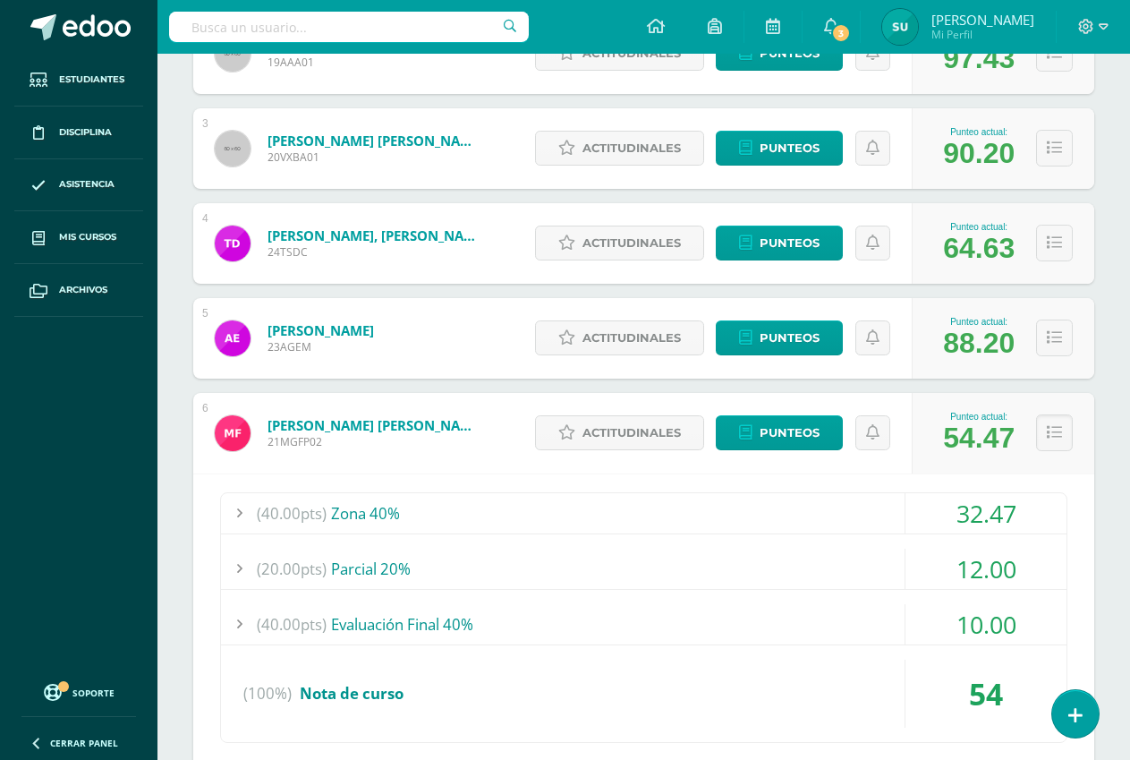
scroll to position [448, 0]
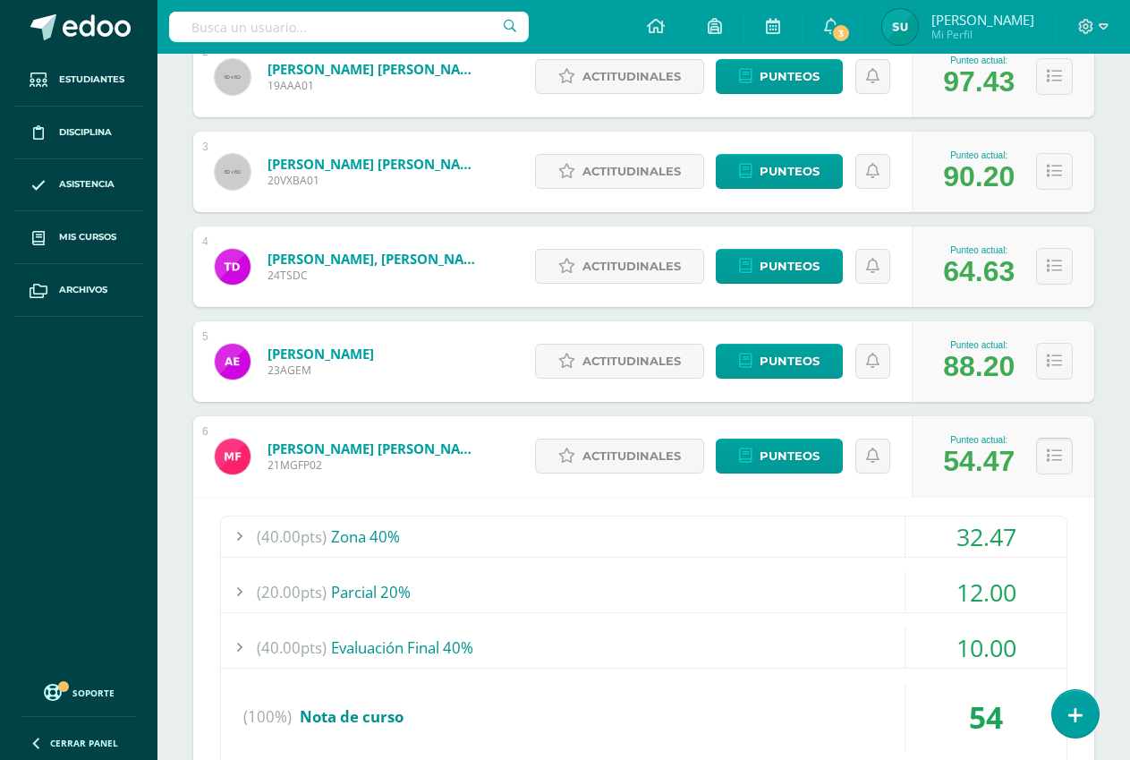
click at [1061, 448] on icon at bounding box center [1054, 455] width 15 height 15
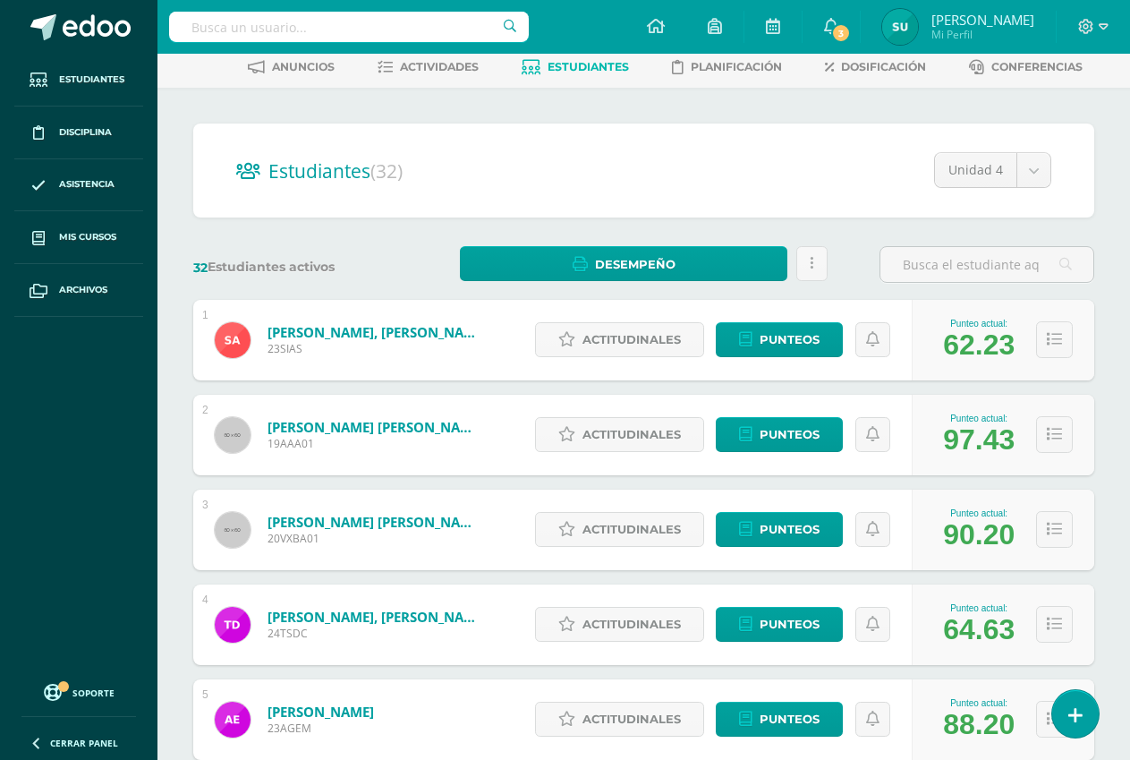
scroll to position [0, 0]
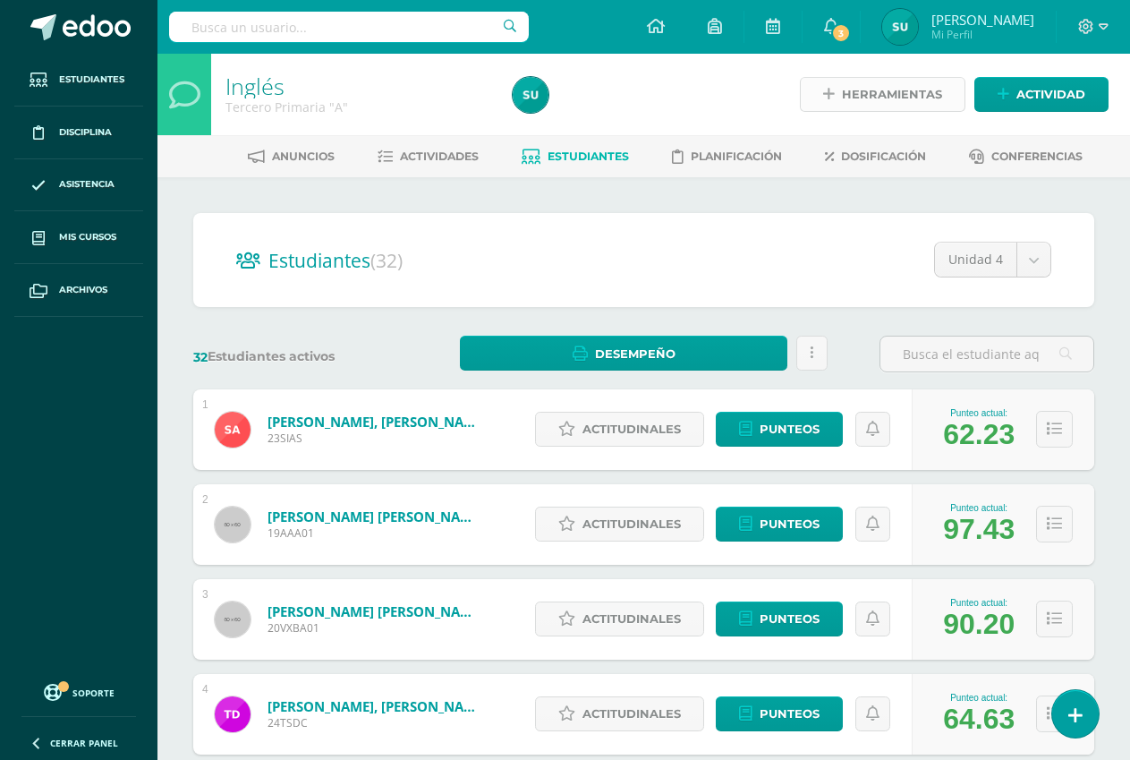
click at [880, 92] on span "Herramientas" at bounding box center [892, 94] width 100 height 33
click at [72, 283] on span "Archivos" at bounding box center [83, 290] width 48 height 14
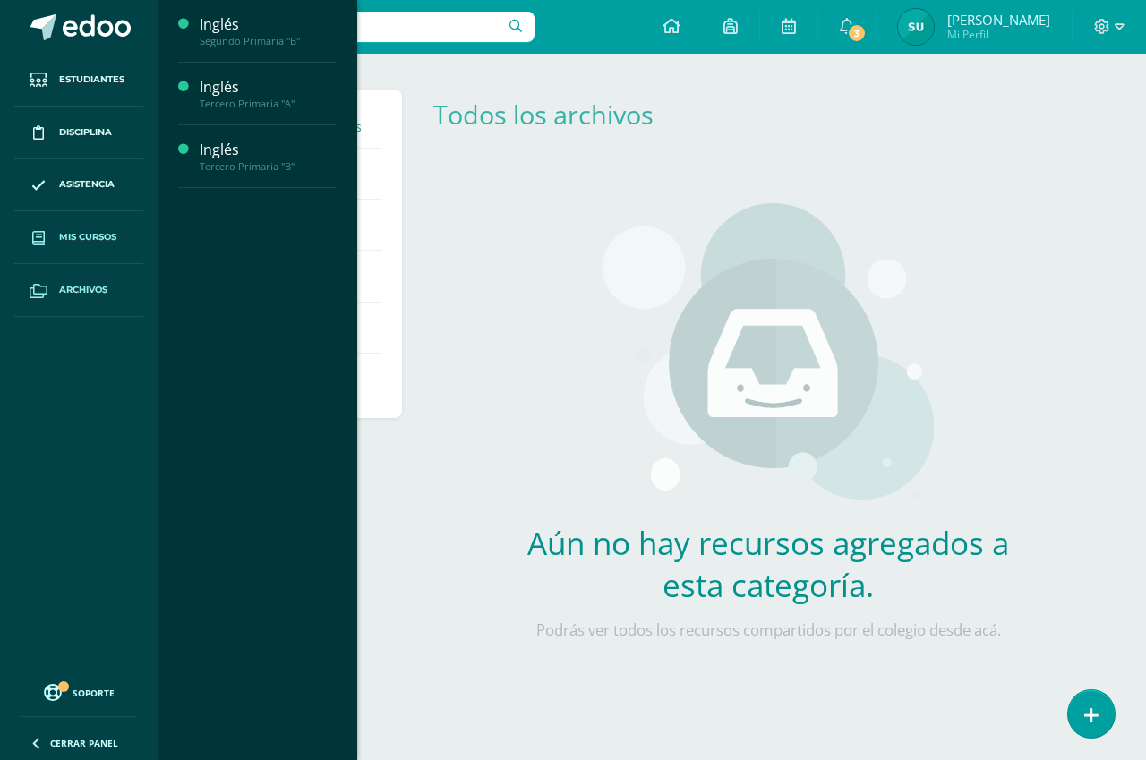
click at [90, 231] on span "Mis cursos" at bounding box center [87, 237] width 57 height 14
click at [220, 83] on div "Inglés" at bounding box center [268, 87] width 136 height 21
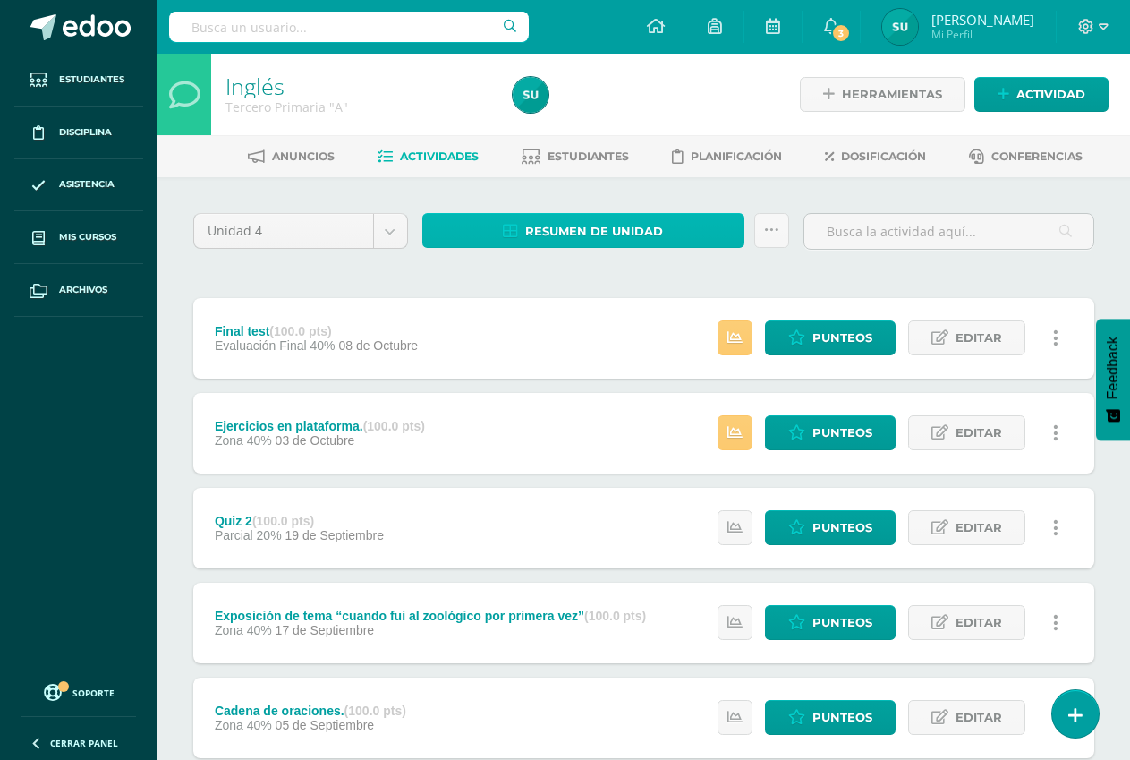
click at [628, 228] on span "Resumen de unidad" at bounding box center [594, 231] width 138 height 33
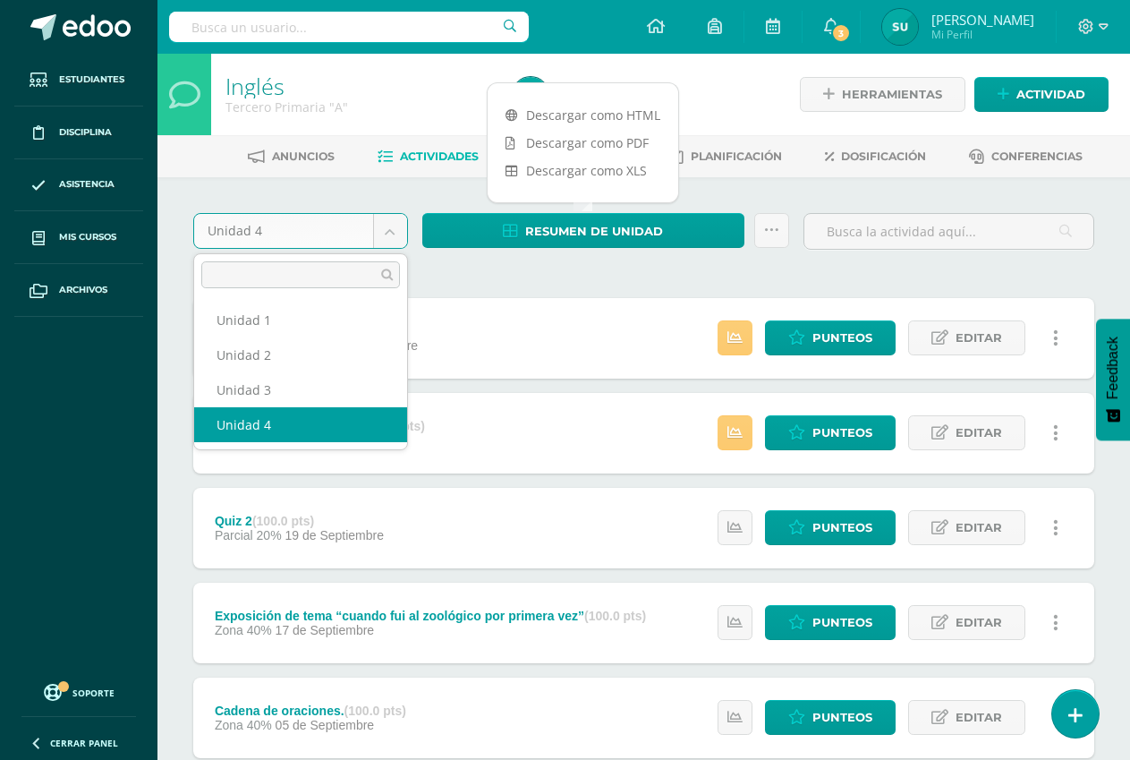
click at [394, 244] on body "Estudiantes Disciplina Asistencia Mis cursos Archivos Soporte Ayuda Reportar un…" at bounding box center [565, 628] width 1130 height 1257
click at [394, 243] on body "Estudiantes Disciplina Asistencia Mis cursos Archivos Soporte Ayuda Reportar un…" at bounding box center [565, 628] width 1130 height 1257
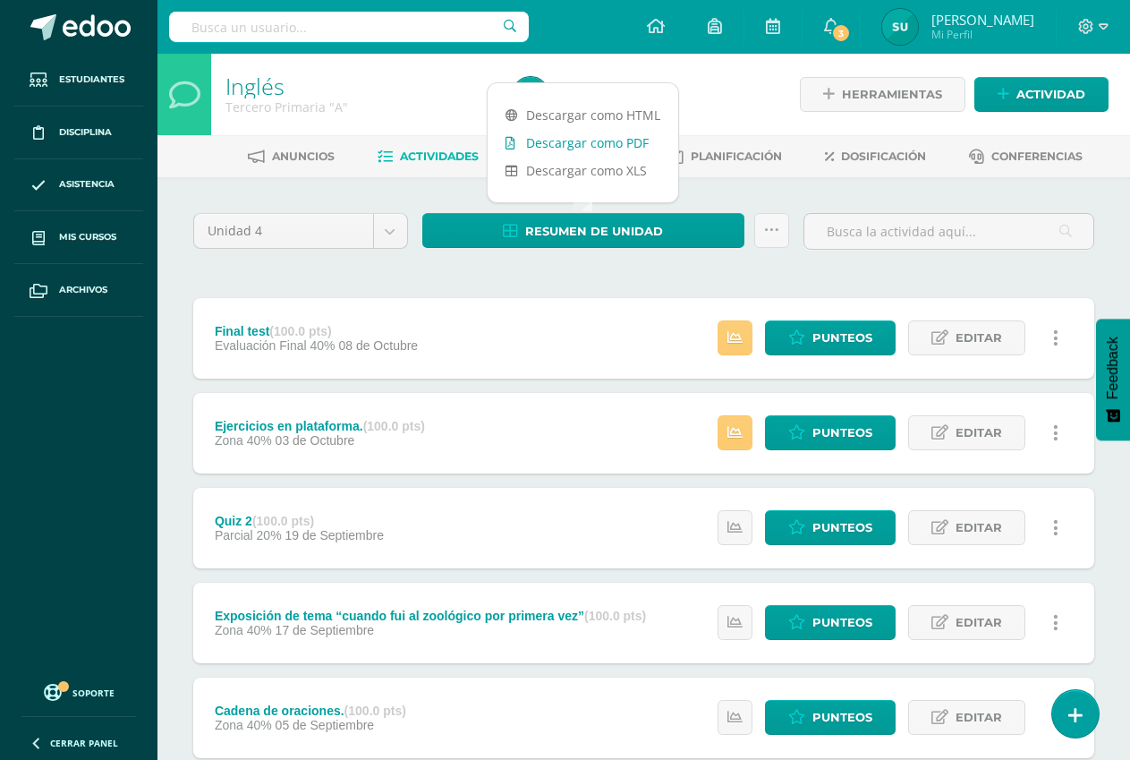
click at [561, 150] on link "Descargar como PDF" at bounding box center [583, 143] width 191 height 28
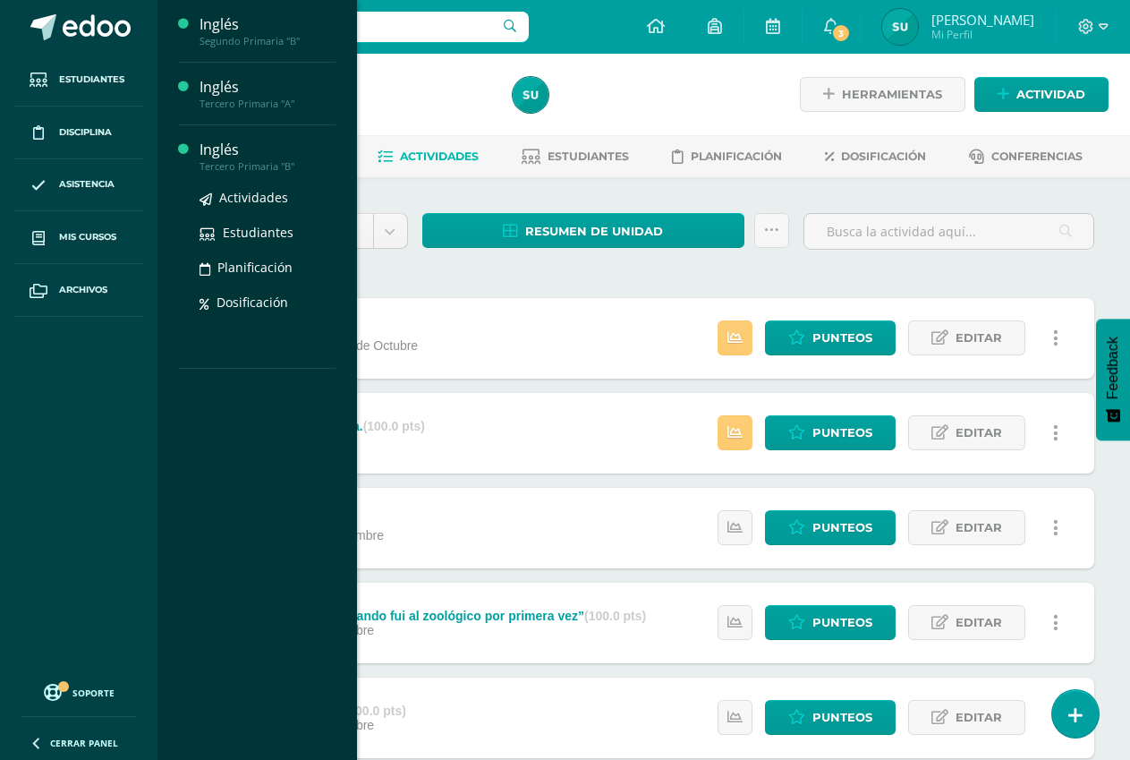
click at [208, 152] on div "Inglés" at bounding box center [268, 150] width 136 height 21
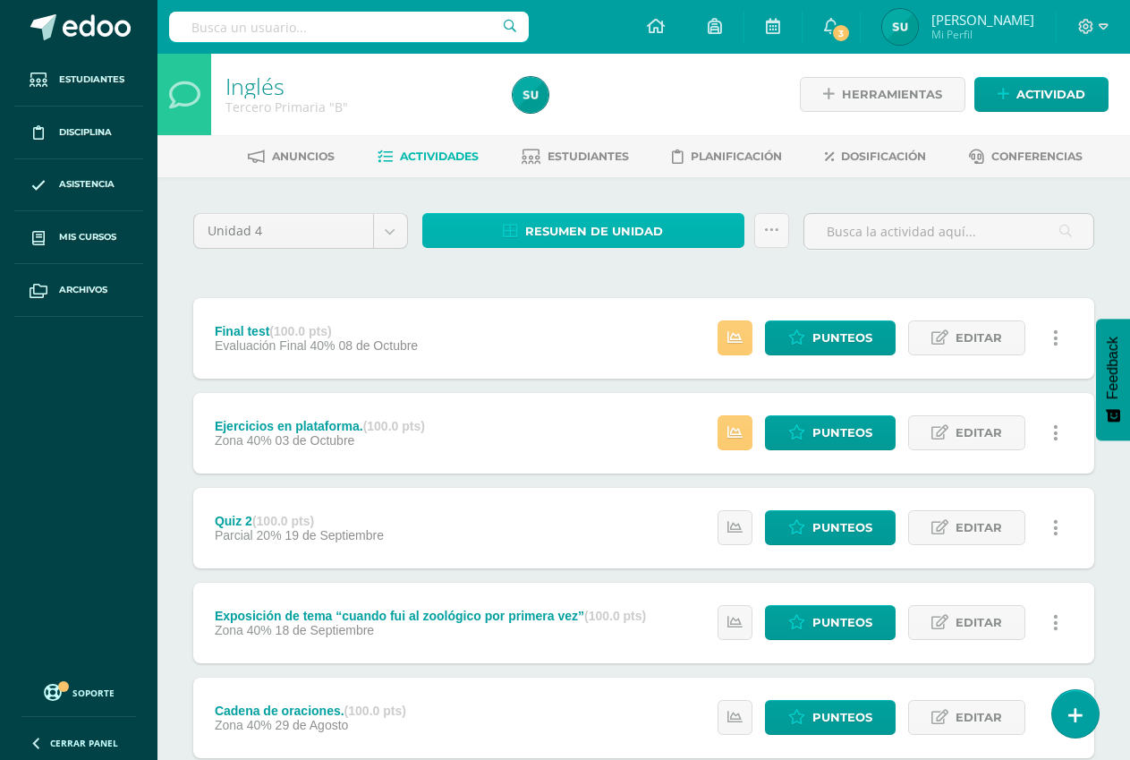
click at [617, 228] on span "Resumen de unidad" at bounding box center [594, 231] width 138 height 33
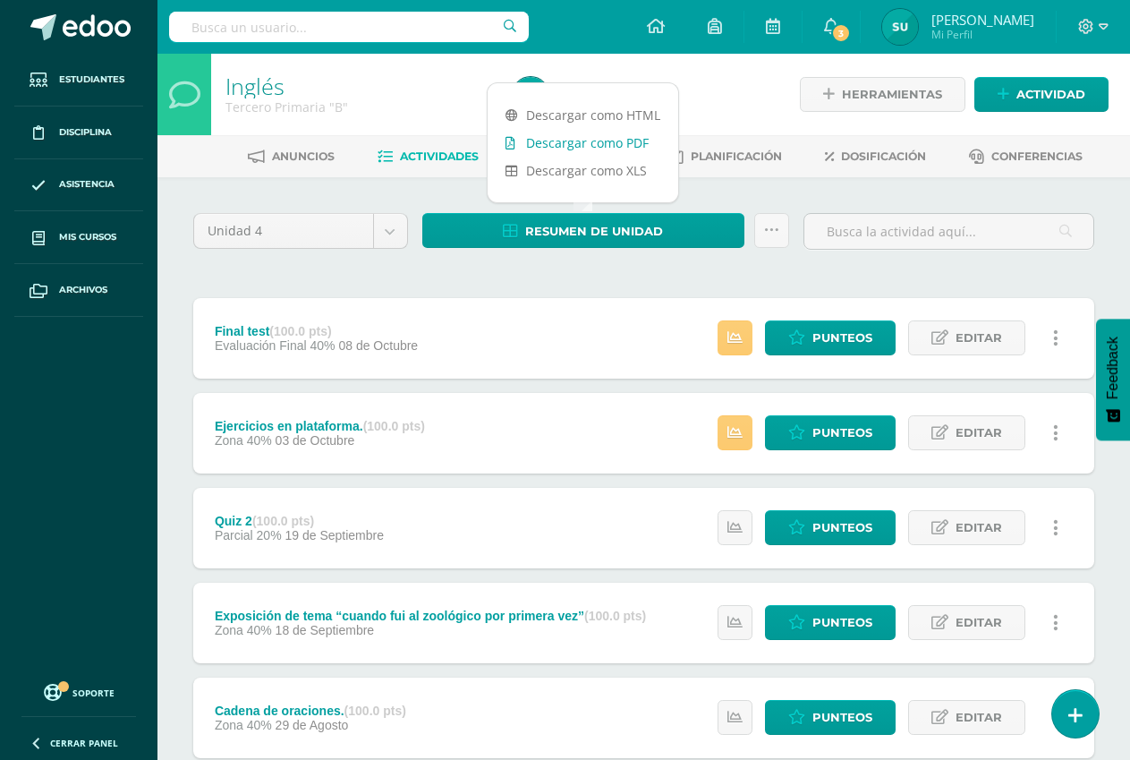
click at [583, 141] on link "Descargar como PDF" at bounding box center [583, 143] width 191 height 28
click at [1100, 21] on icon at bounding box center [1104, 27] width 10 height 16
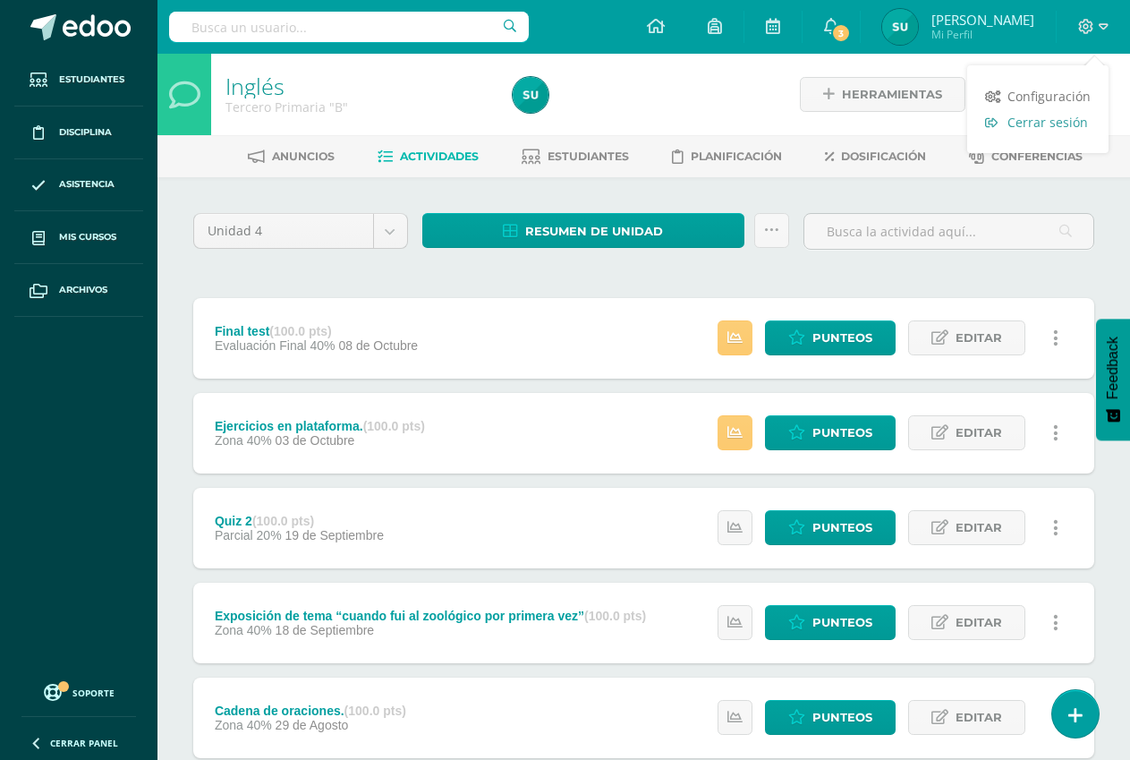
click at [1040, 122] on span "Cerrar sesión" at bounding box center [1048, 122] width 81 height 17
